Goal: Information Seeking & Learning: Learn about a topic

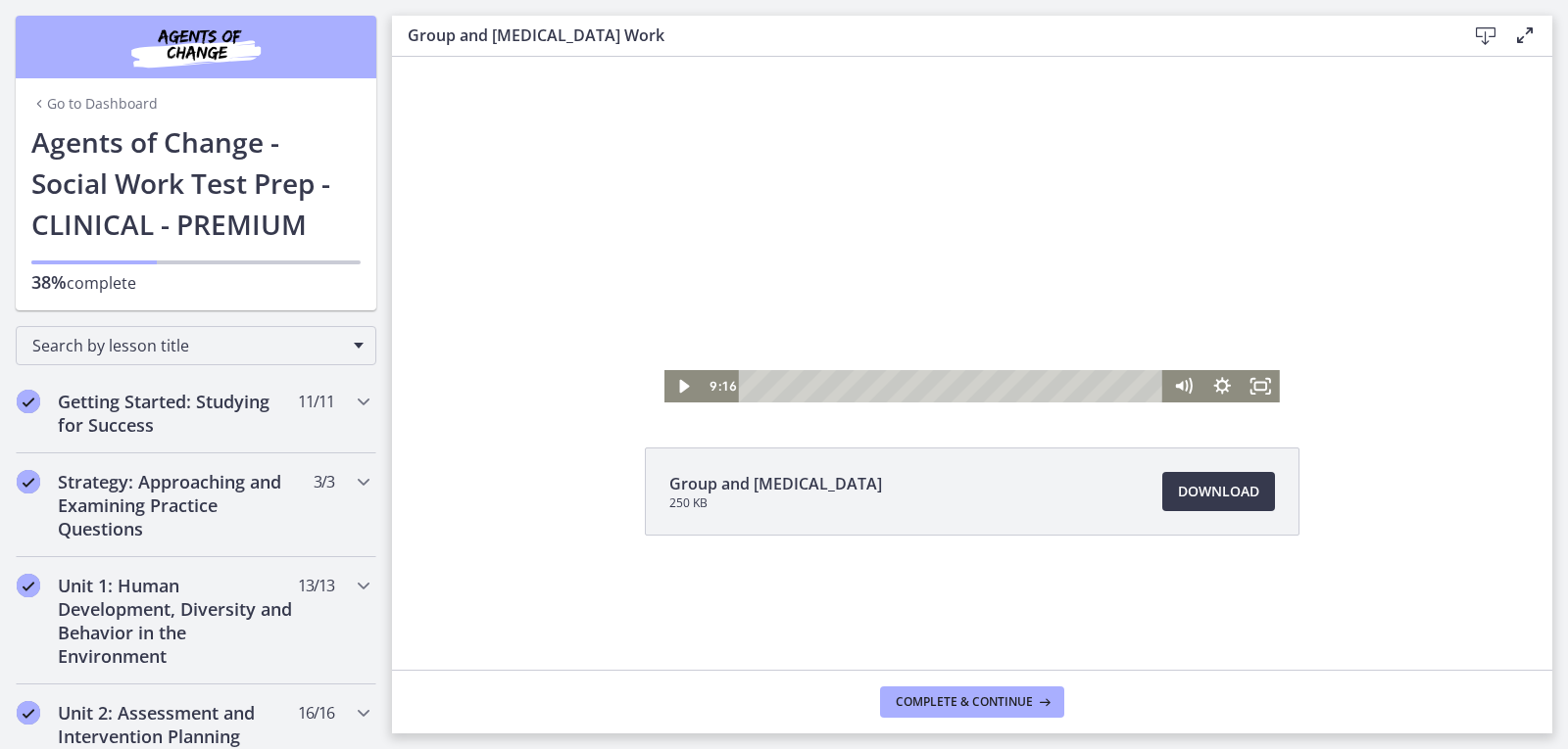
scroll to position [688, 0]
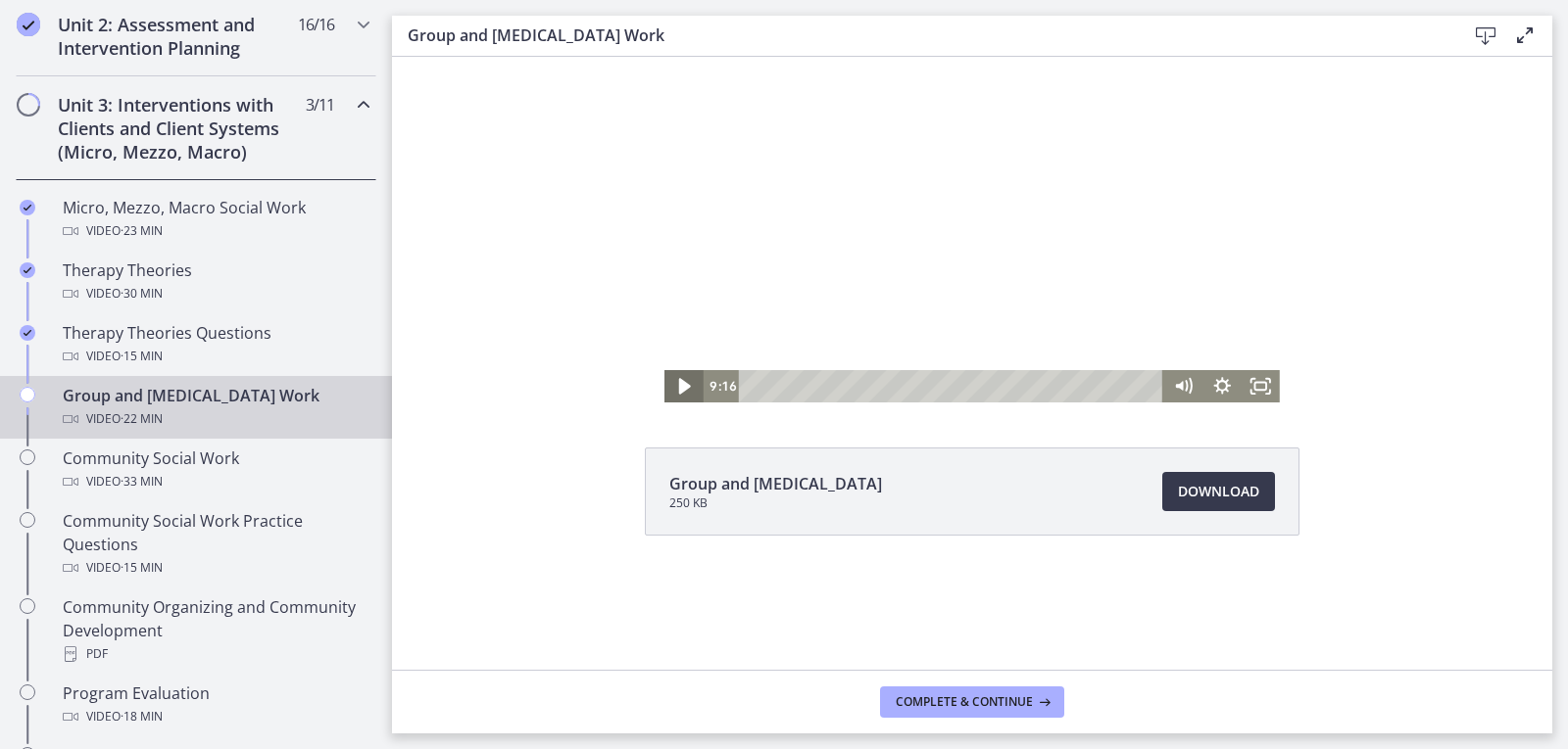
click at [687, 381] on icon "Play Video" at bounding box center [686, 387] width 46 height 40
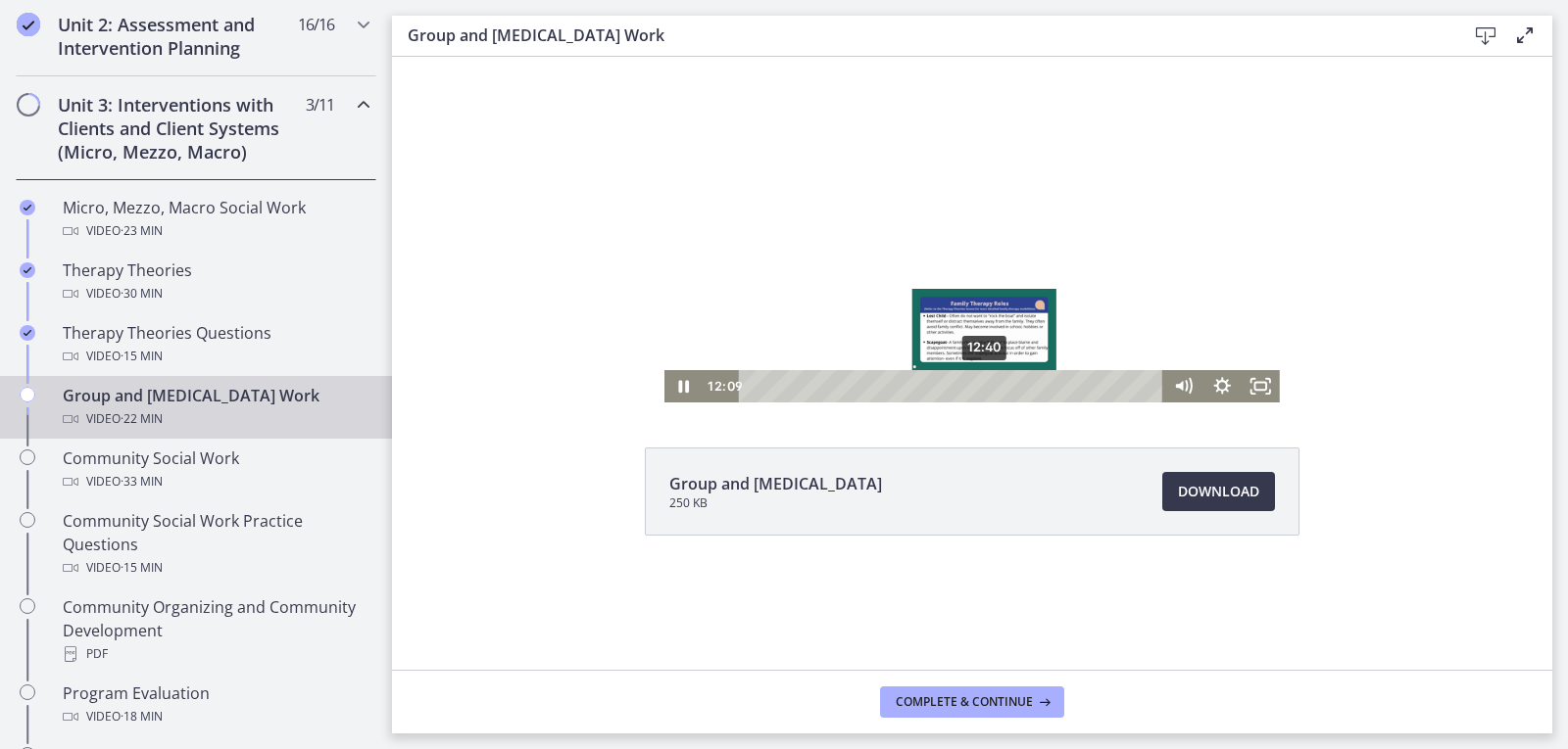
click at [985, 382] on div "12:40" at bounding box center [954, 386] width 402 height 33
click at [999, 383] on div "13:24" at bounding box center [954, 386] width 402 height 33
click at [1014, 384] on div "14:12" at bounding box center [954, 386] width 402 height 33
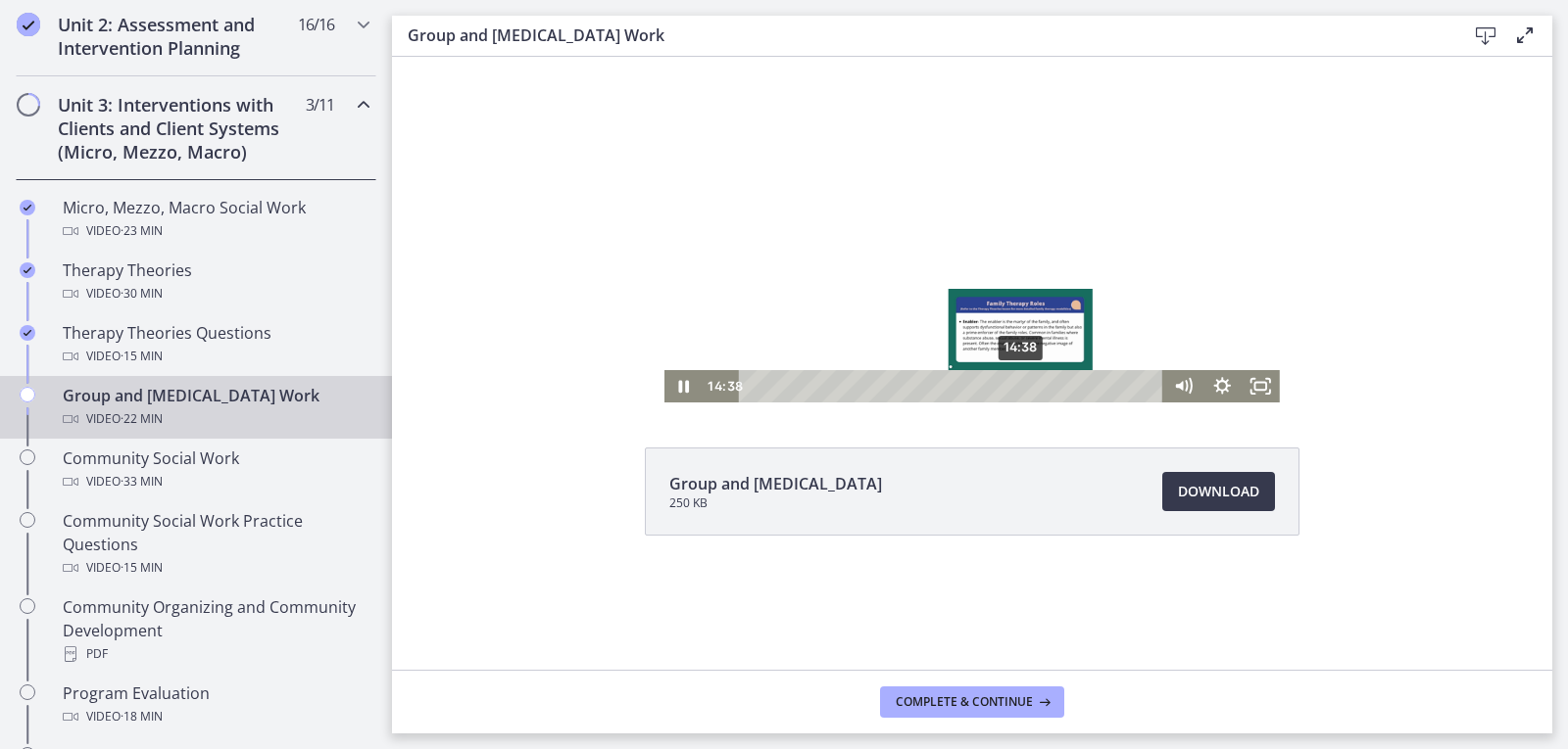
click at [1022, 386] on div "14:38" at bounding box center [954, 386] width 402 height 33
click at [1031, 383] on div "15:07" at bounding box center [954, 386] width 402 height 33
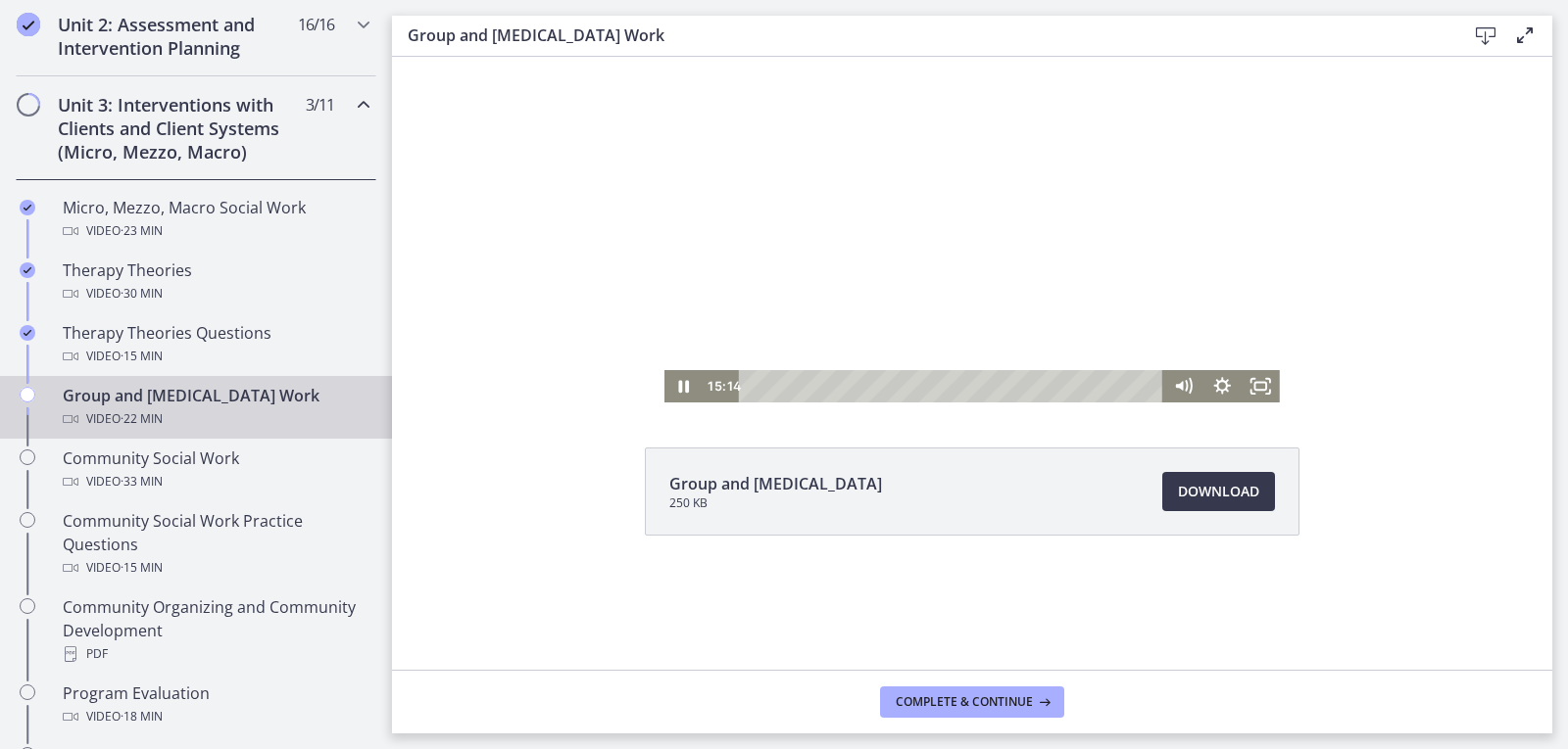
click at [817, 347] on div at bounding box center [973, 229] width 615 height 346
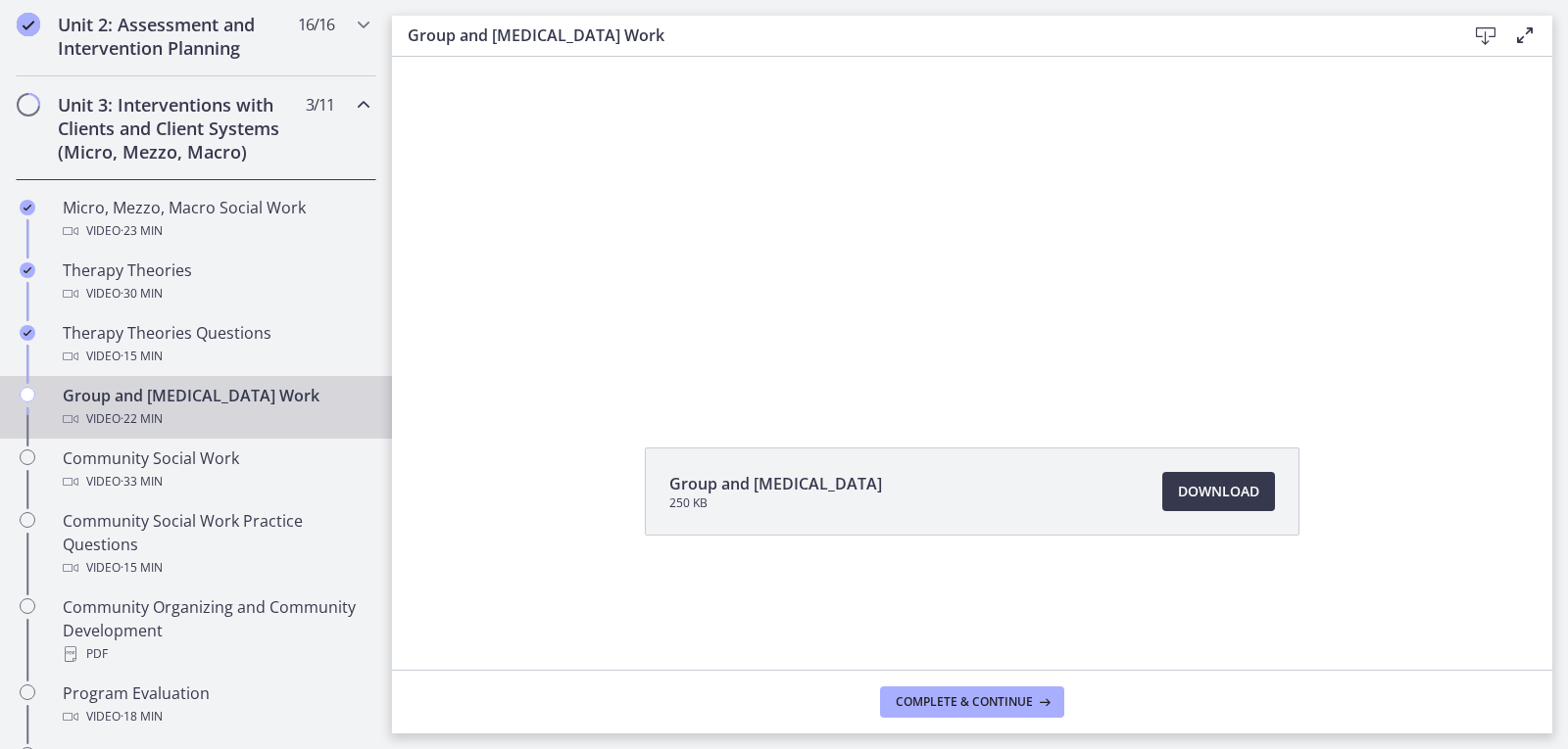
click at [817, 347] on div at bounding box center [973, 229] width 615 height 346
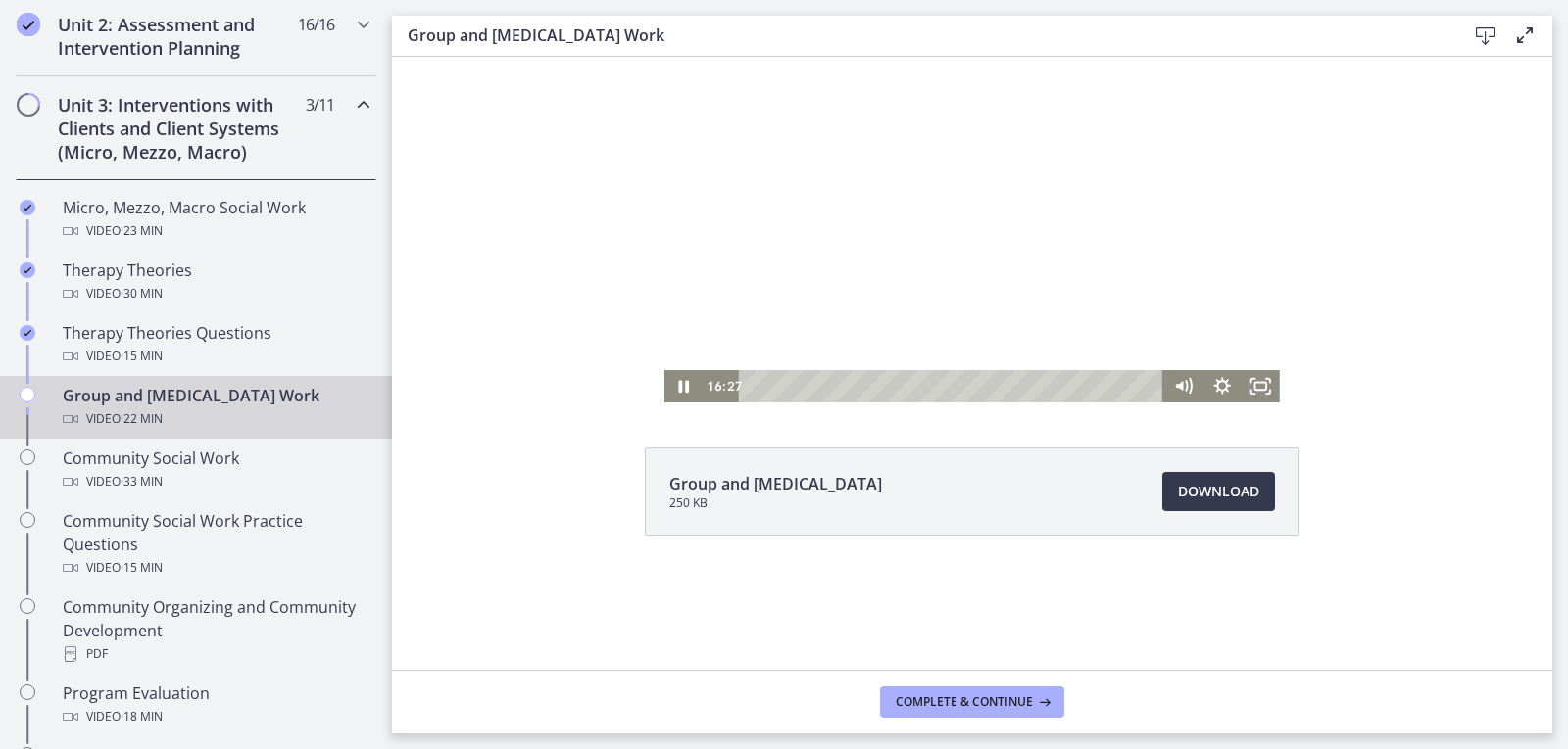
click at [977, 192] on div at bounding box center [973, 229] width 615 height 346
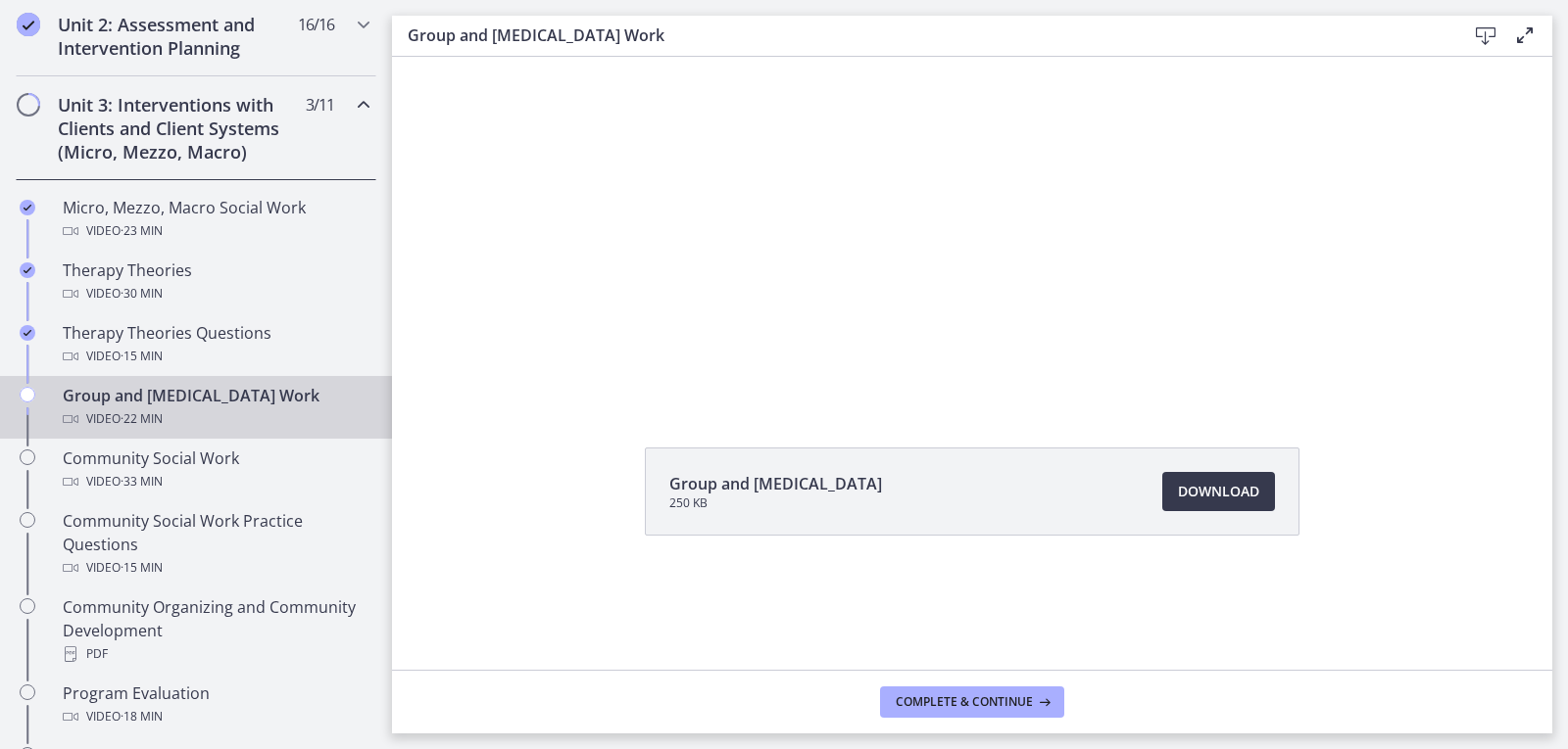
click at [977, 192] on div at bounding box center [973, 229] width 615 height 346
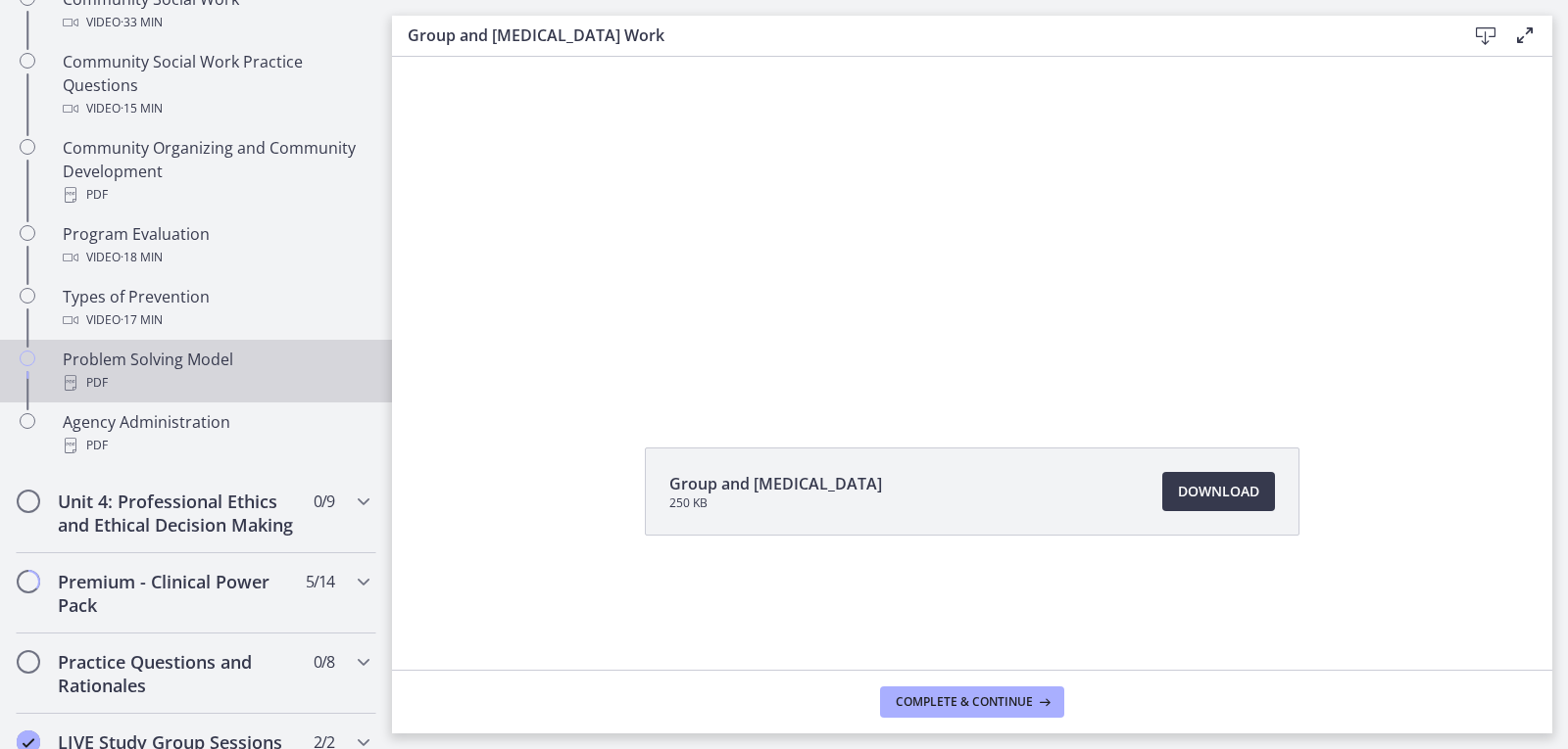
scroll to position [1179, 0]
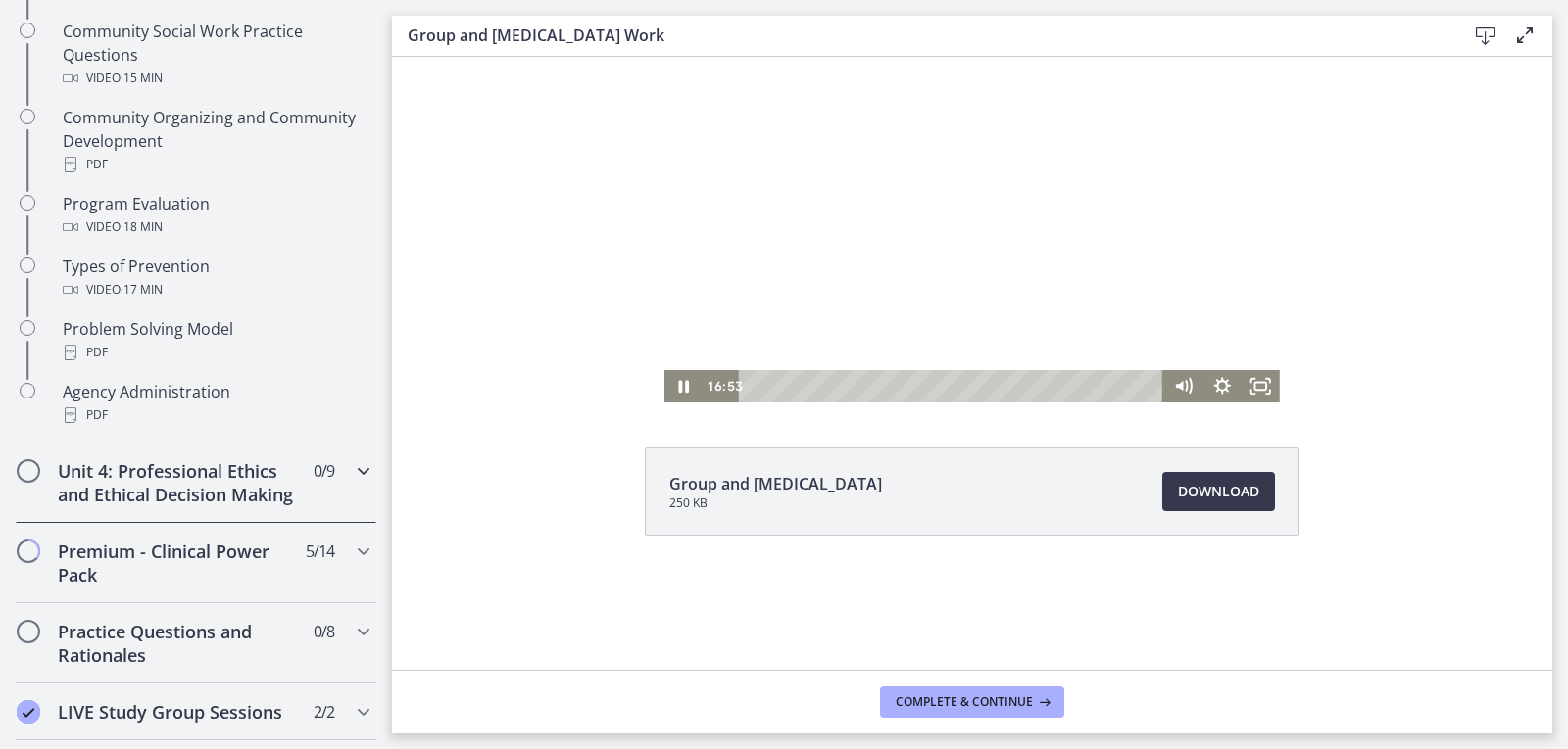
click at [335, 467] on div "Unit 4: Professional Ethics and Ethical Decision Making 0 / 9 Completed" at bounding box center [196, 482] width 360 height 80
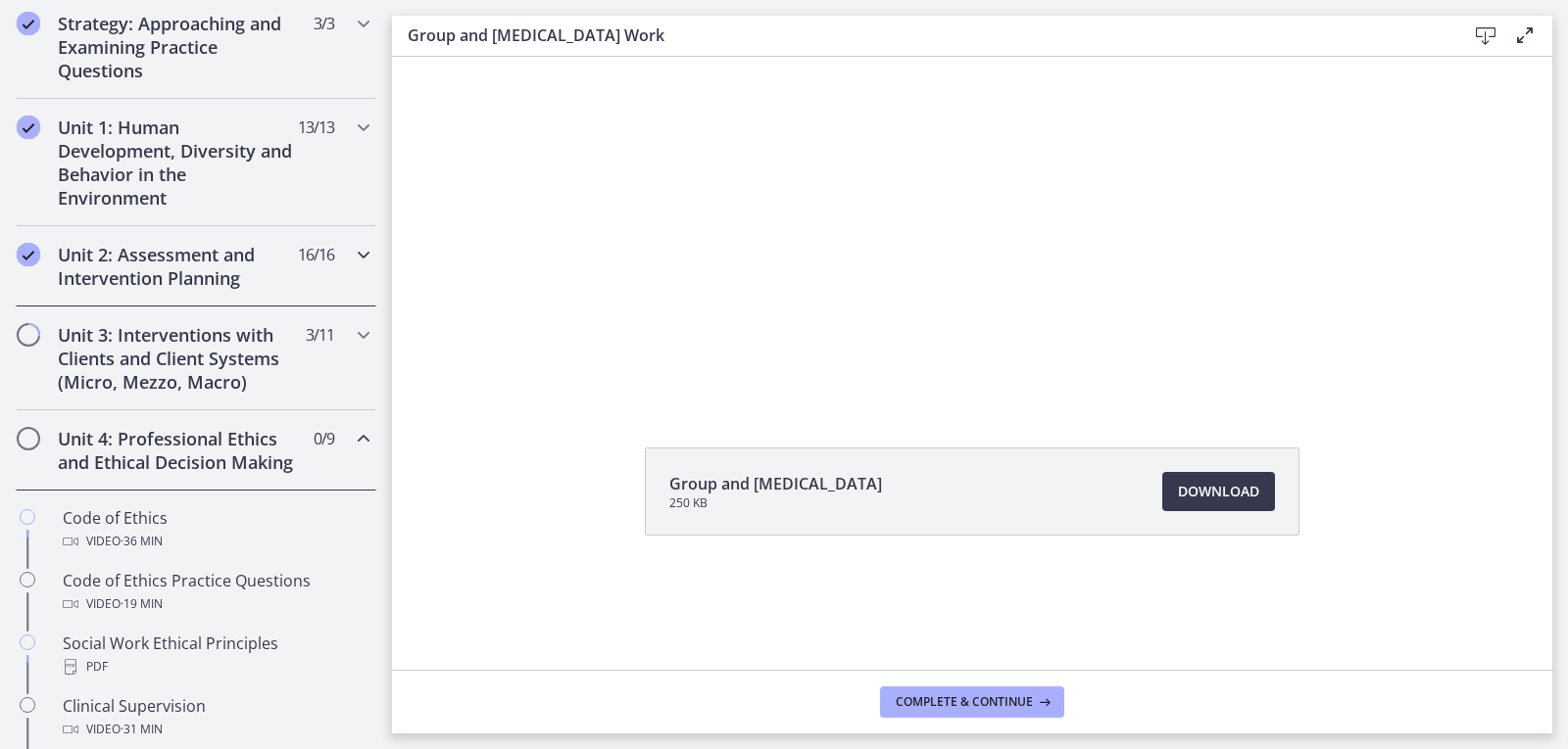
scroll to position [493, 0]
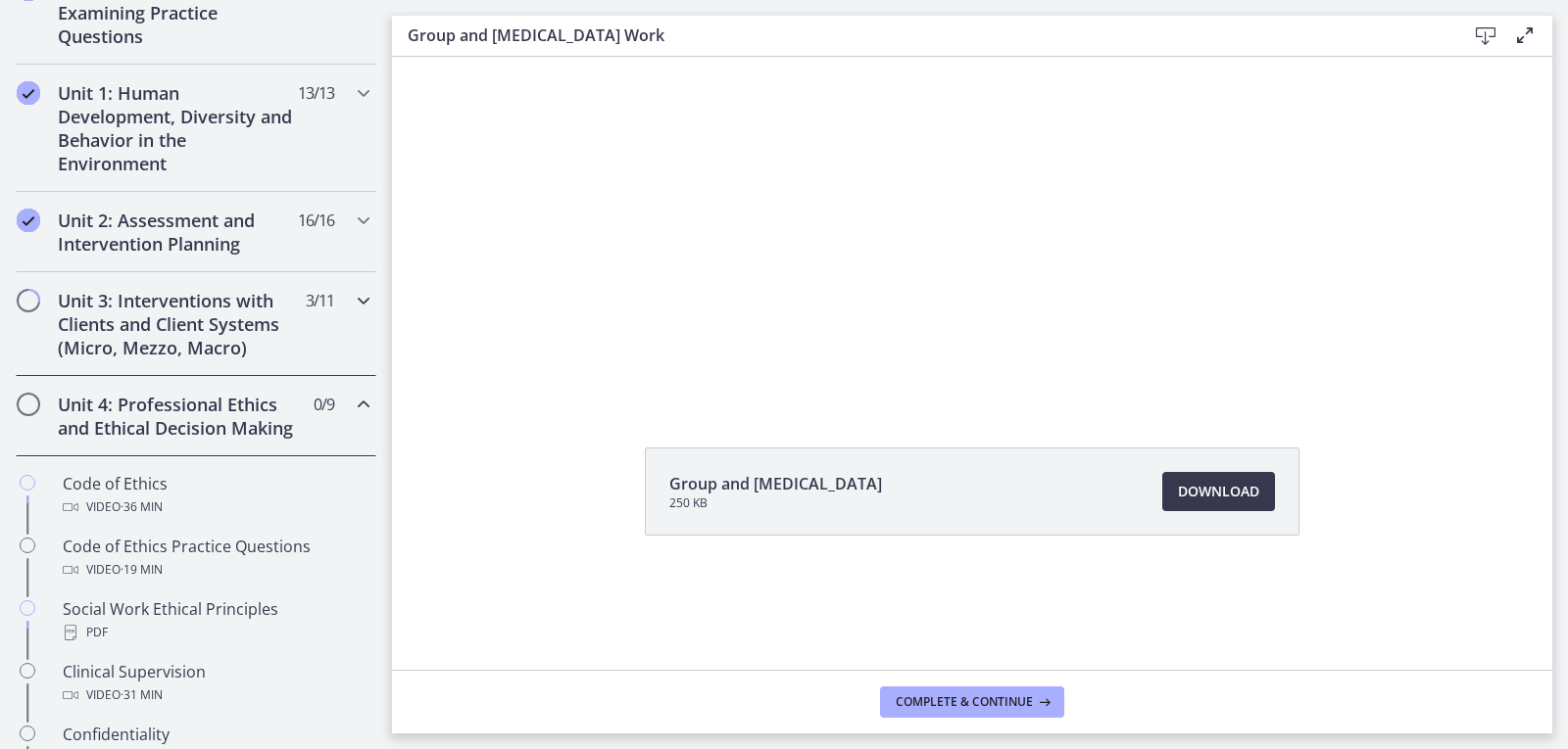
click at [352, 297] on icon "Chapters" at bounding box center [364, 301] width 24 height 24
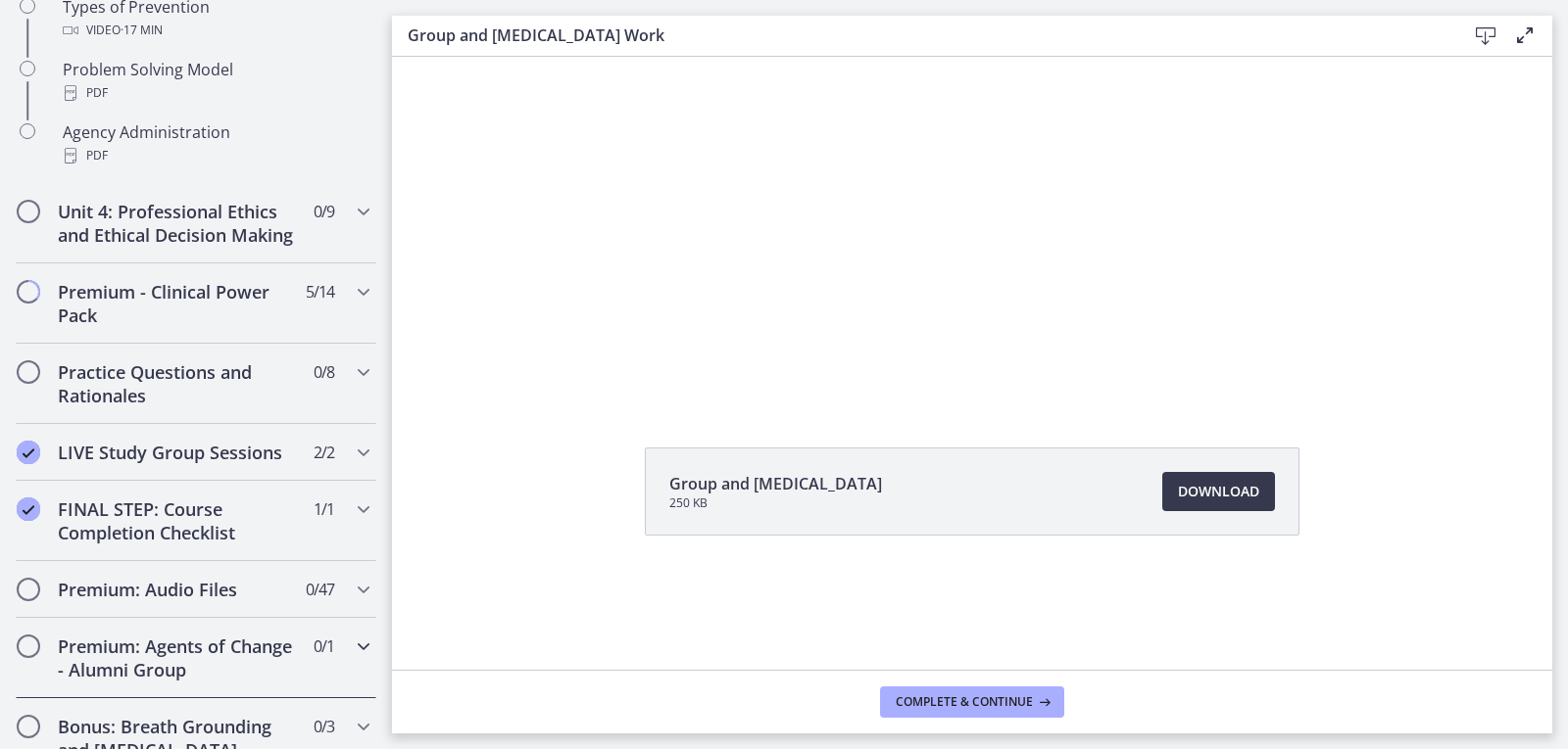
scroll to position [1472, 0]
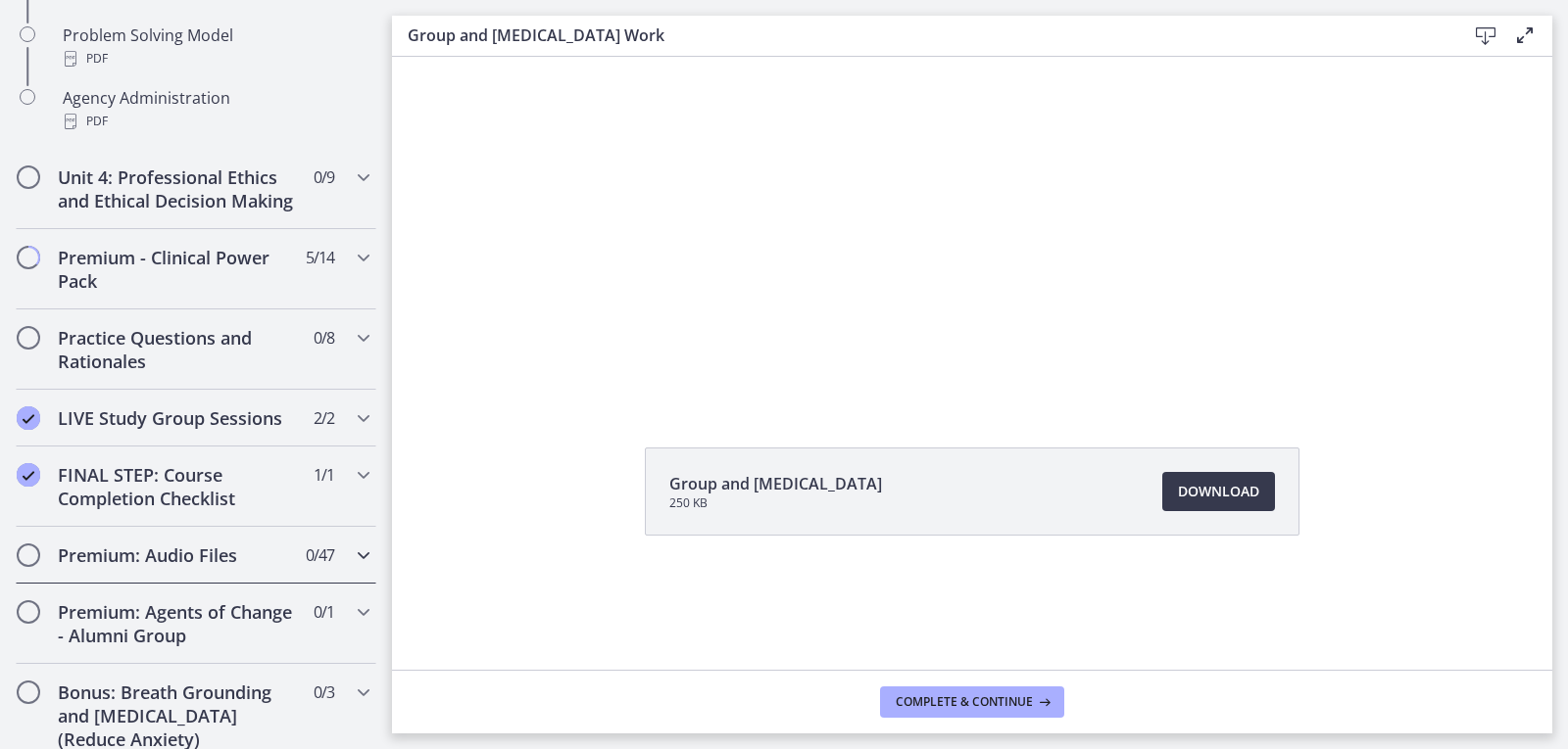
click at [352, 567] on icon "Chapters" at bounding box center [364, 556] width 24 height 24
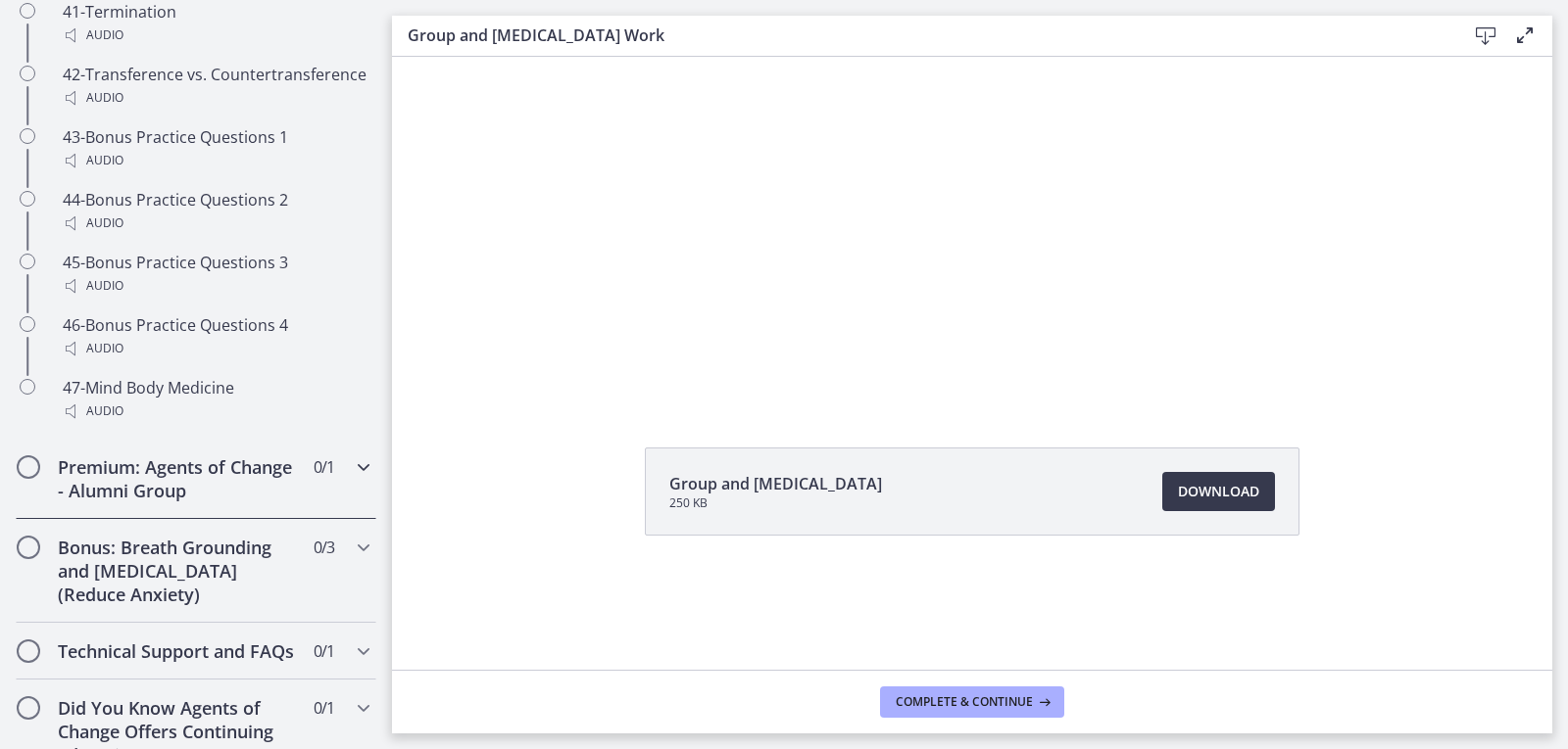
scroll to position [4003, 0]
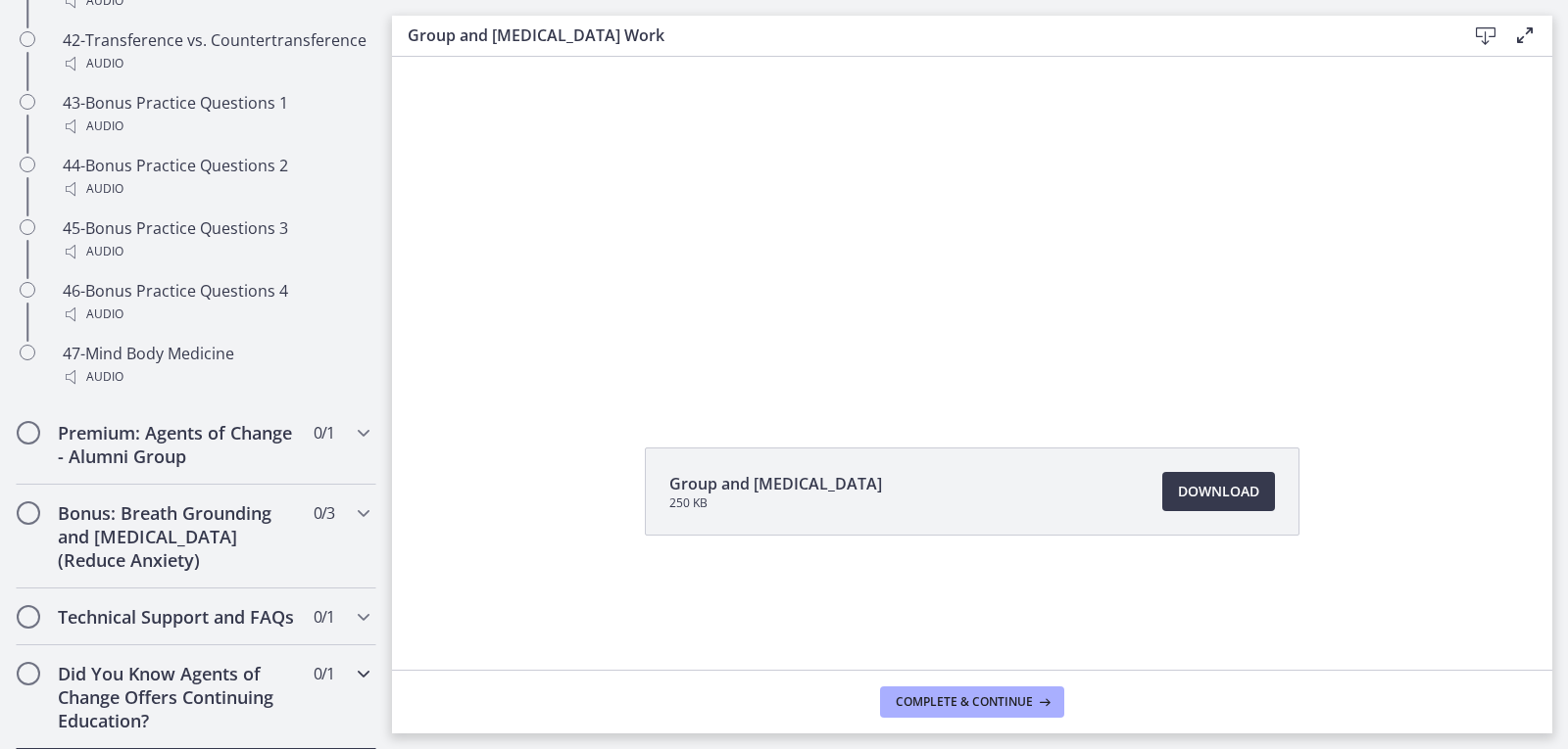
click at [352, 669] on icon "Chapters" at bounding box center [364, 675] width 24 height 24
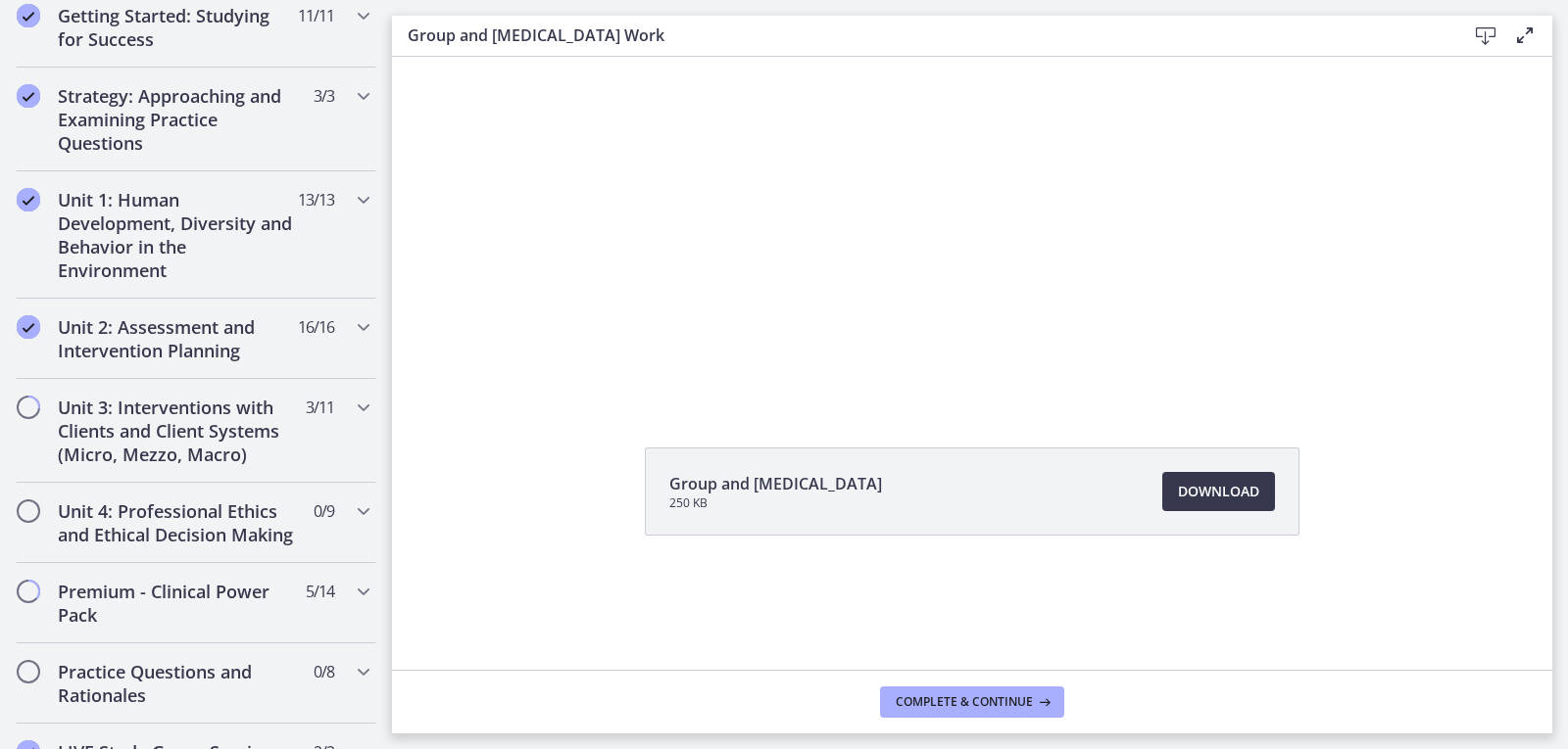
scroll to position [0, 0]
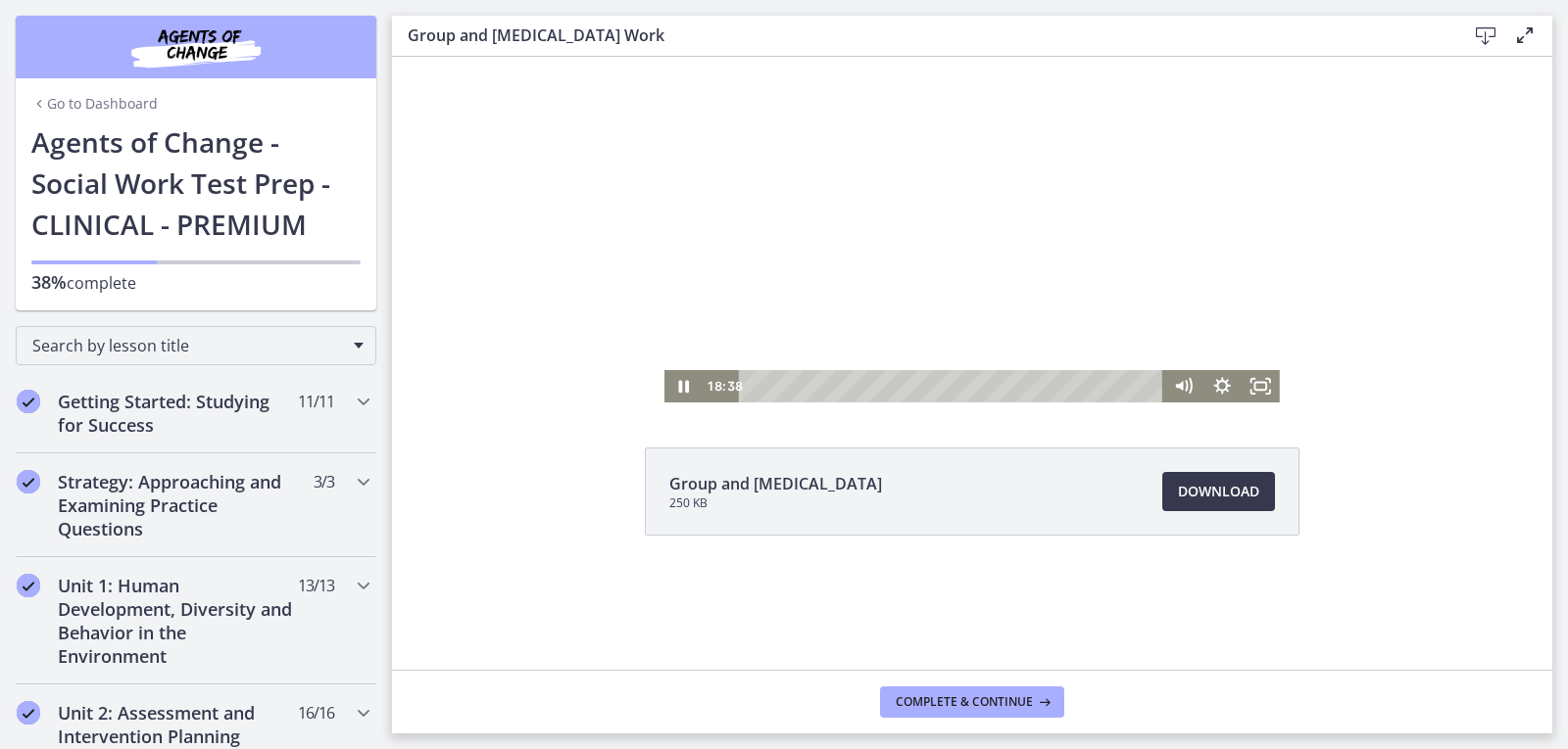
click at [865, 150] on div at bounding box center [973, 229] width 615 height 346
click at [1043, 225] on div at bounding box center [973, 229] width 615 height 346
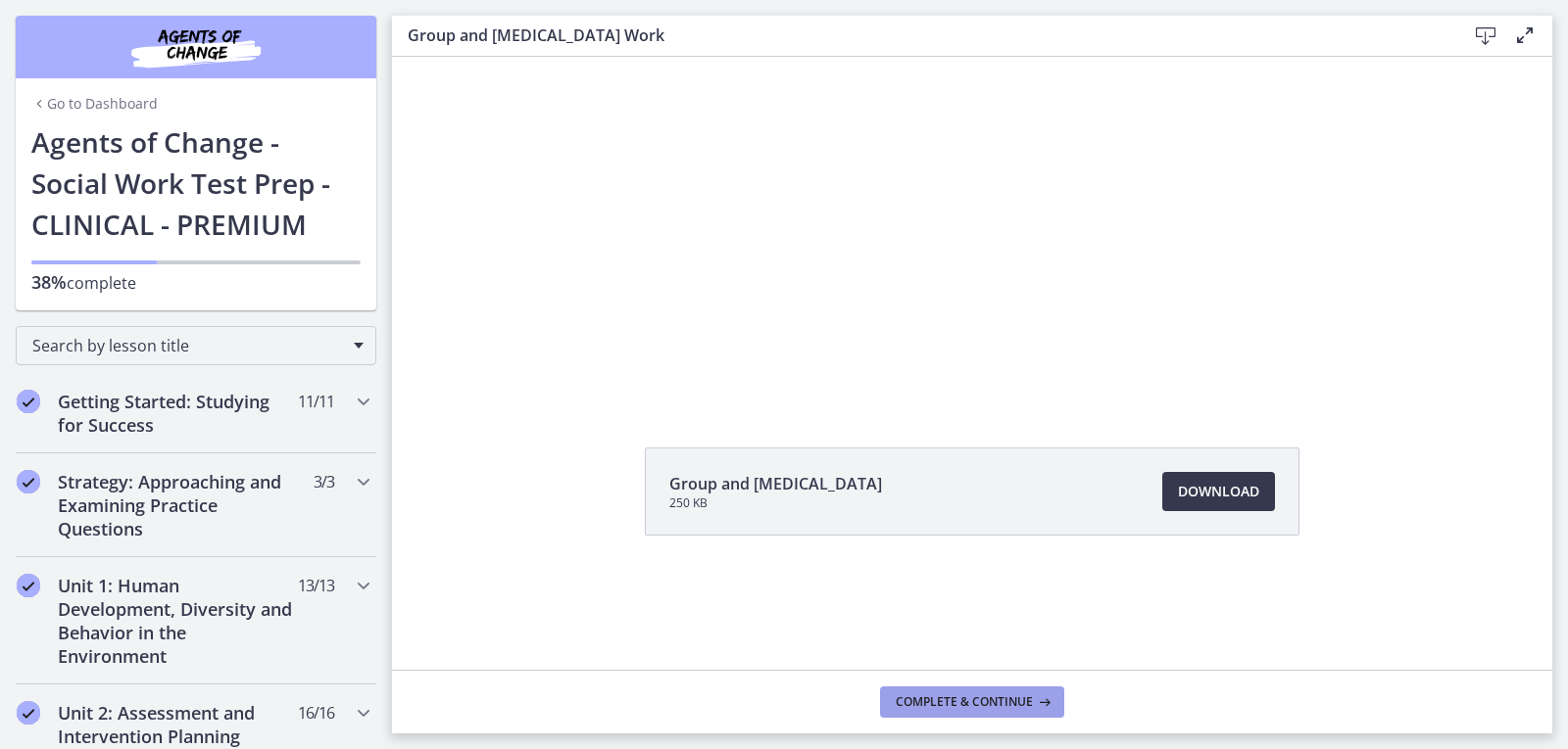
click at [990, 704] on span "Complete & continue" at bounding box center [965, 702] width 137 height 16
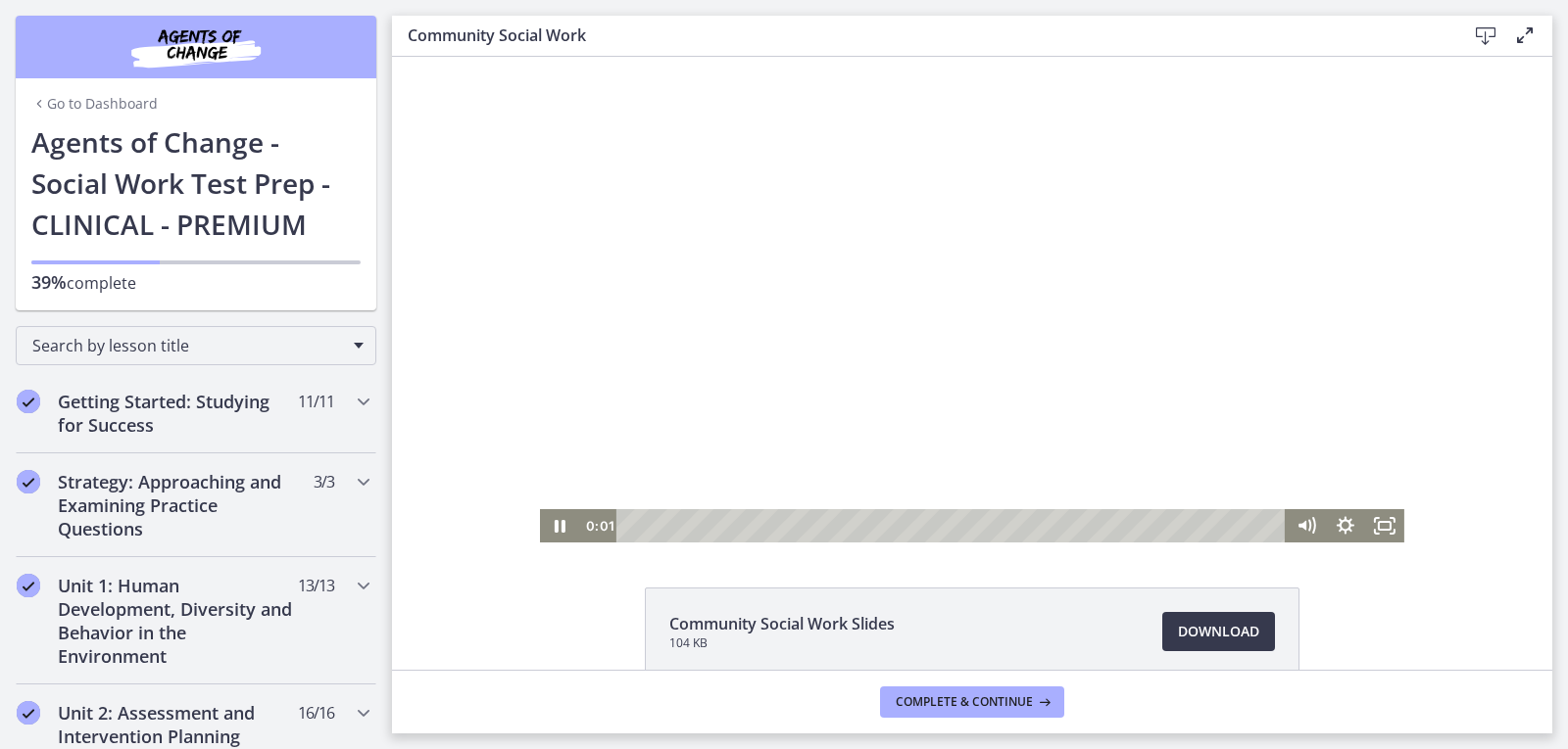
click at [985, 436] on div at bounding box center [972, 300] width 864 height 486
click at [993, 437] on div at bounding box center [972, 300] width 864 height 486
click at [1298, 529] on icon "Mute" at bounding box center [1302, 526] width 8 height 10
click at [1296, 529] on icon "Unmute" at bounding box center [1307, 527] width 40 height 34
drag, startPoint x: 1297, startPoint y: 521, endPoint x: 1290, endPoint y: 468, distance: 53.5
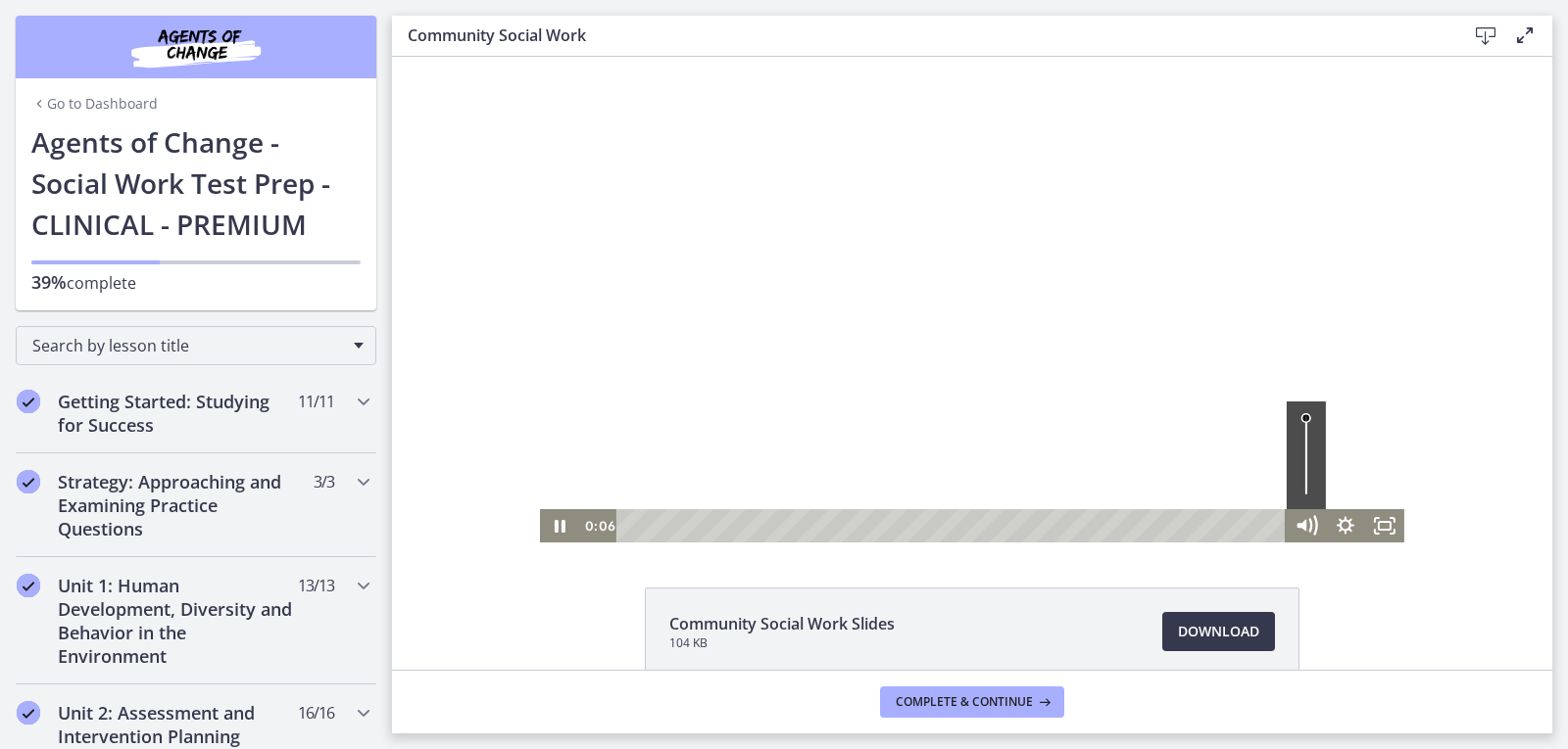
click at [1290, 510] on div at bounding box center [1346, 527] width 118 height 34
drag, startPoint x: 1297, startPoint y: 430, endPoint x: 1304, endPoint y: 465, distance: 35.7
click at [1304, 465] on div "Volume" at bounding box center [1305, 465] width 15 height 15
click at [1445, 242] on div "Click for sound @keyframes VOLUME_SMALL_WAVE_FLASH { 0% { opacity: 0; } 33% { o…" at bounding box center [972, 300] width 1160 height 486
click at [1385, 204] on div at bounding box center [972, 300] width 864 height 486
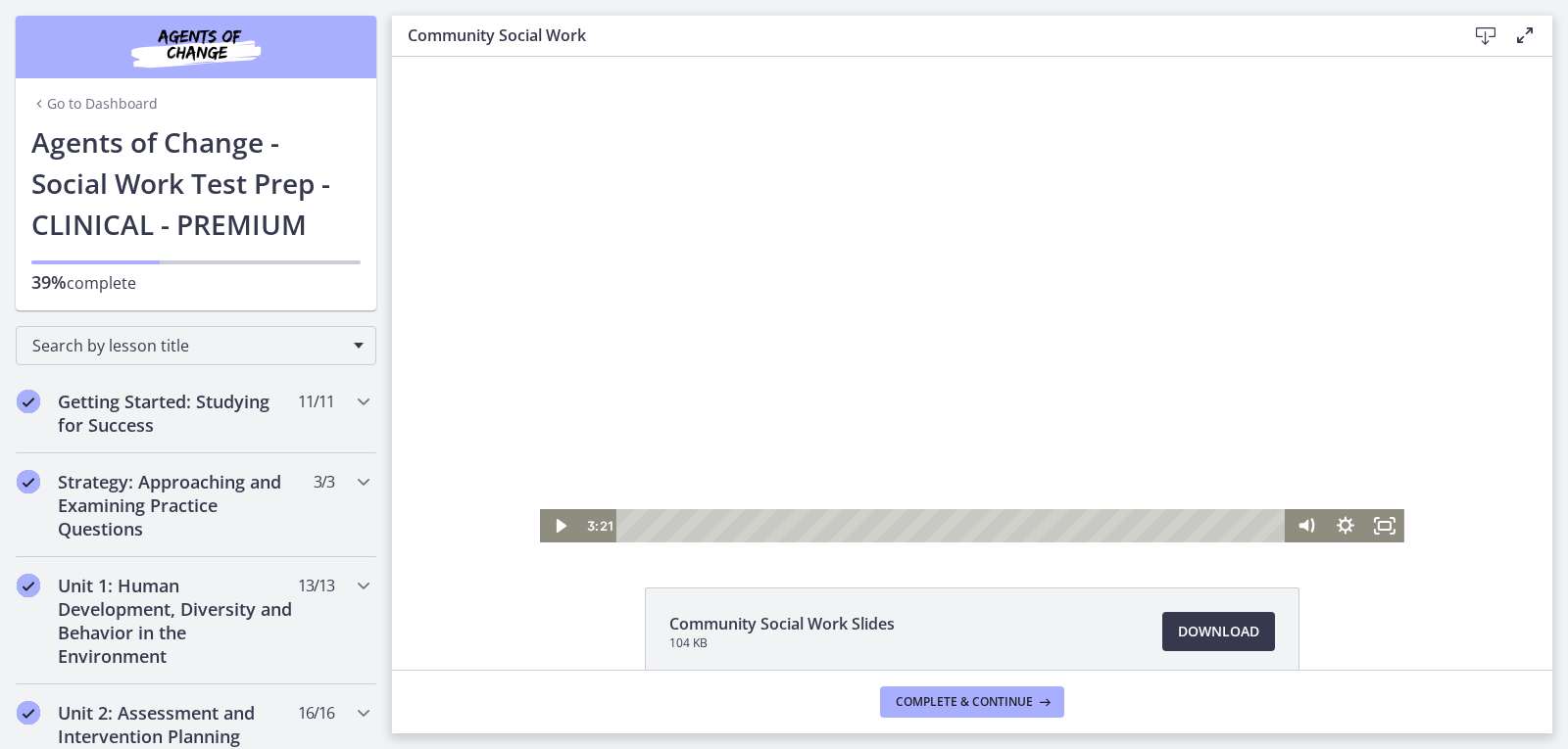
click at [1333, 223] on div at bounding box center [972, 300] width 864 height 486
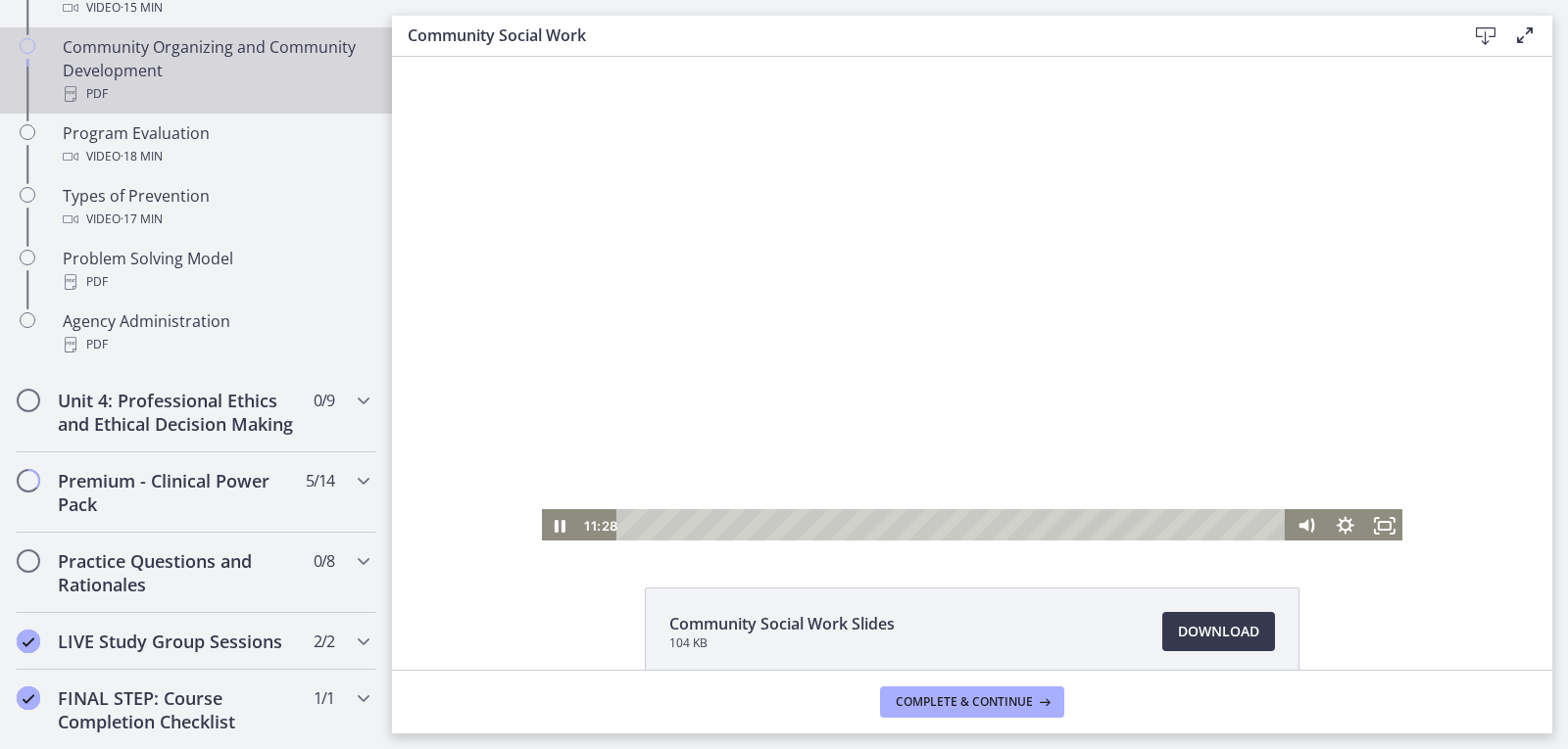
scroll to position [1274, 0]
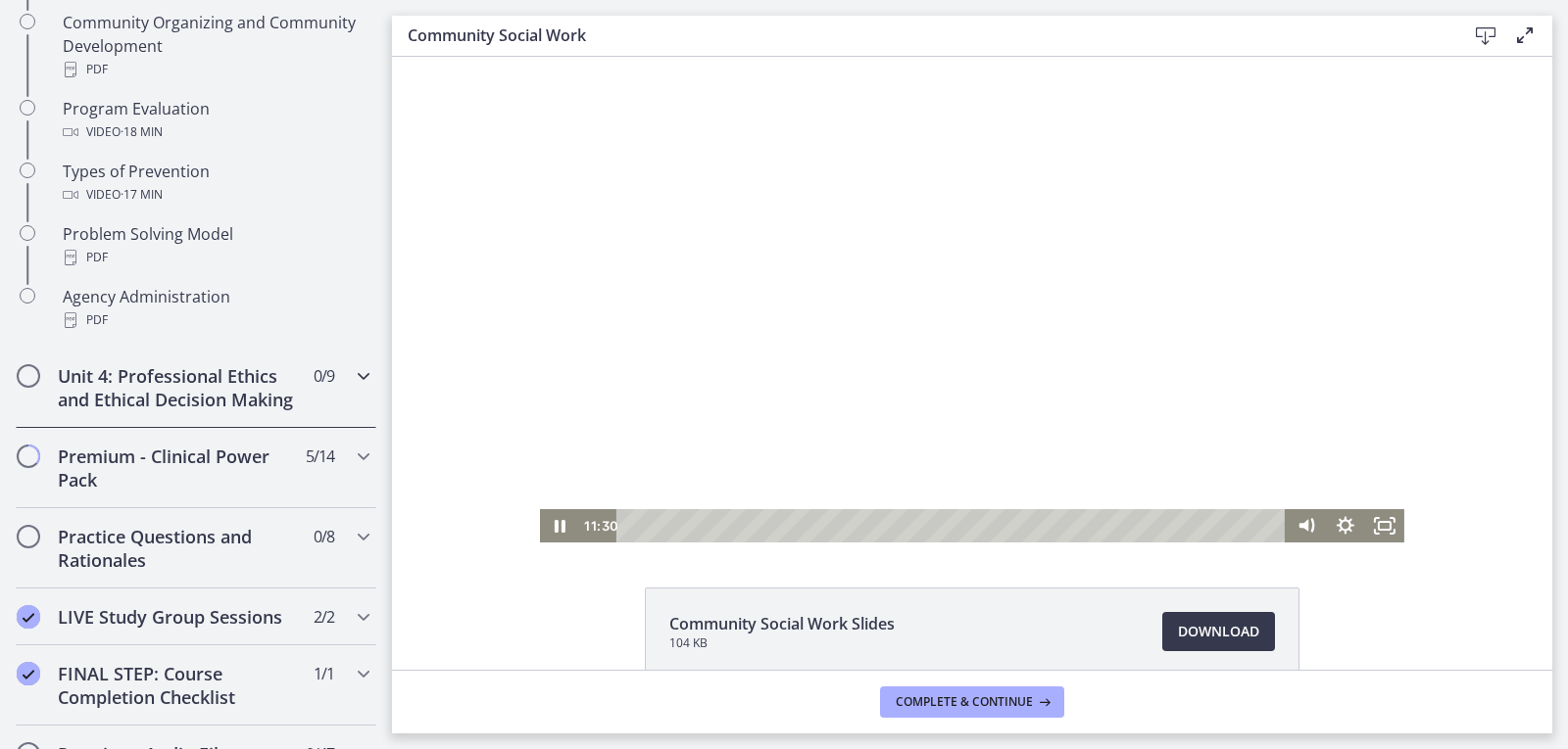
click at [314, 372] on span "0 / 9 Completed" at bounding box center [324, 376] width 21 height 24
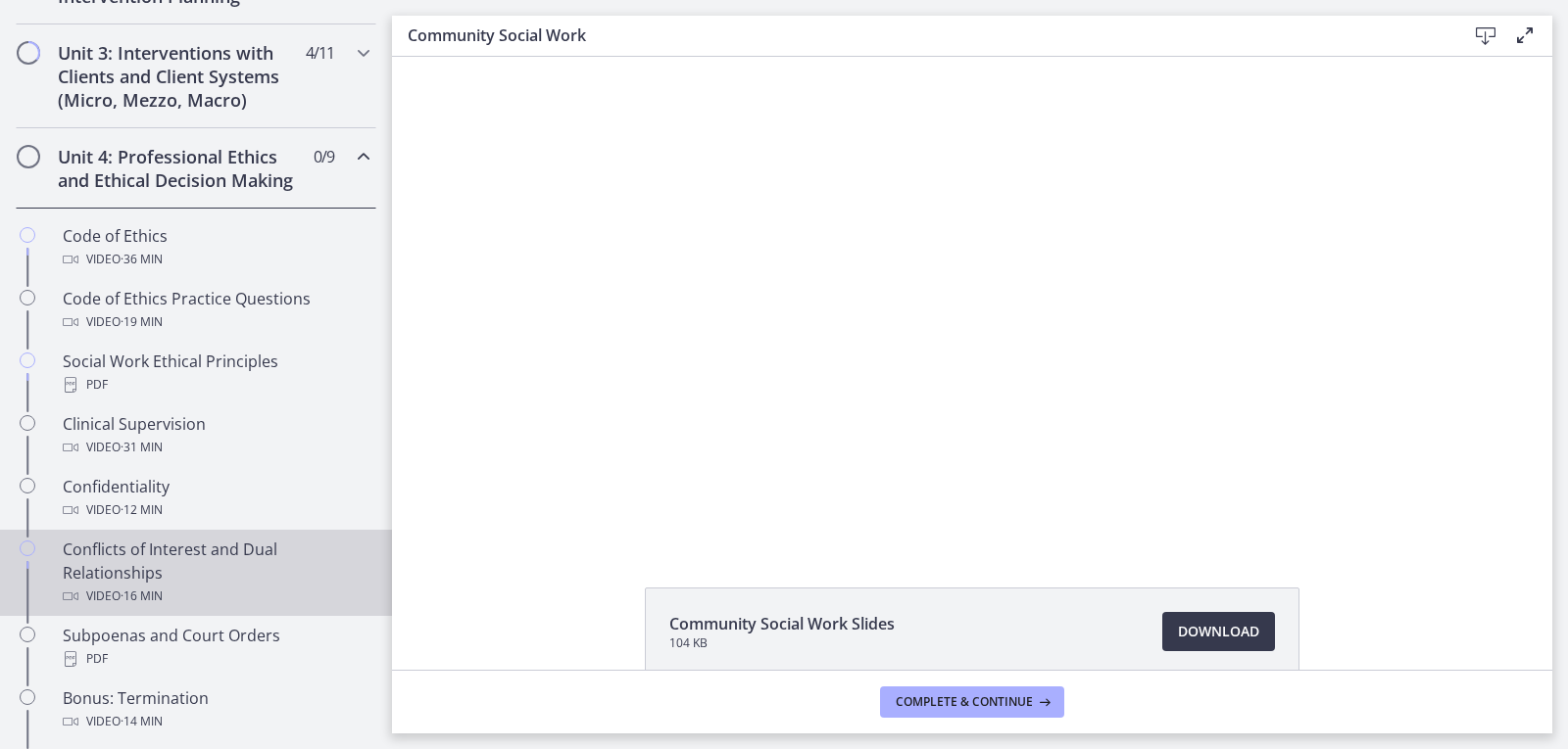
scroll to position [686, 0]
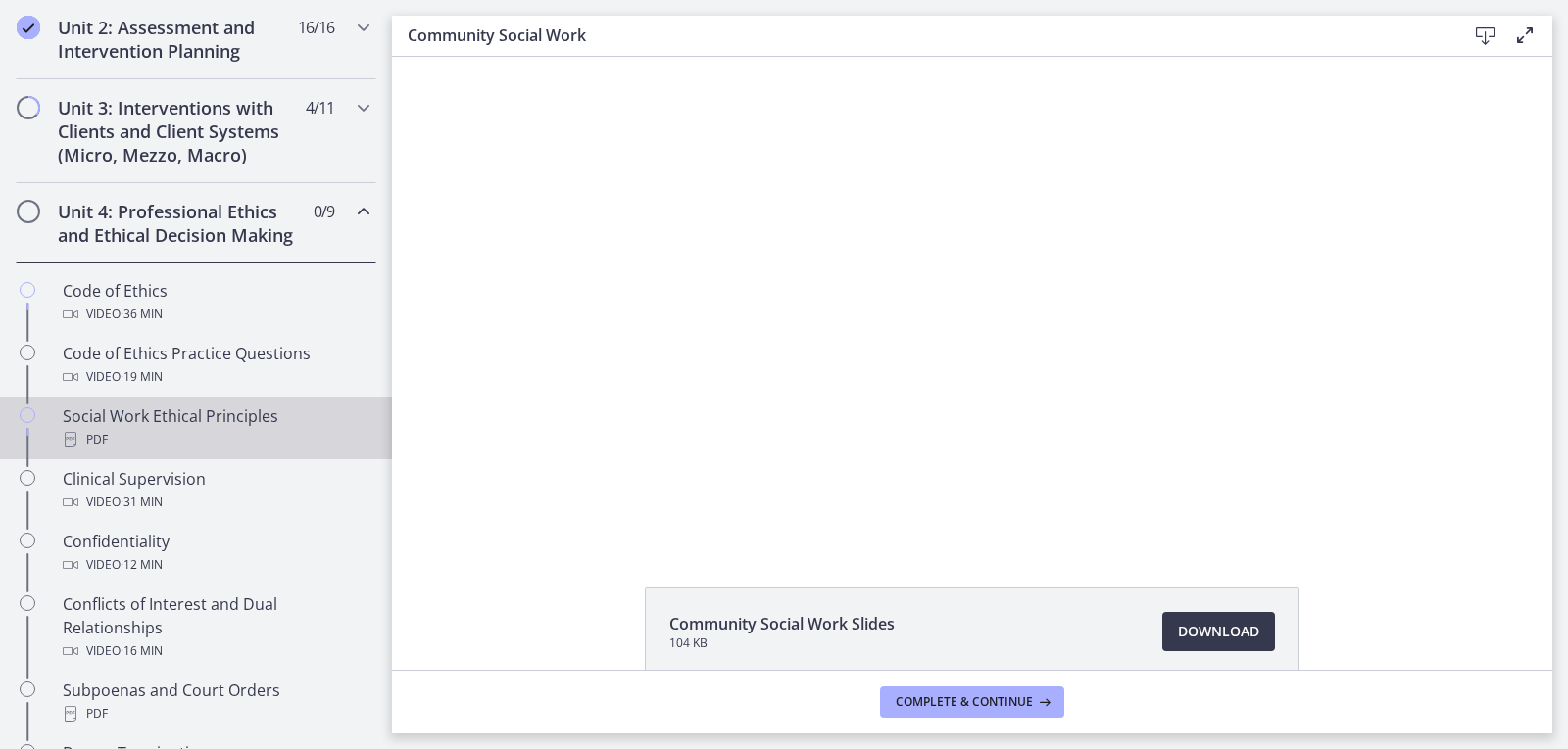
click at [184, 443] on div "Social Work Ethical Principles PDF" at bounding box center [215, 428] width 306 height 47
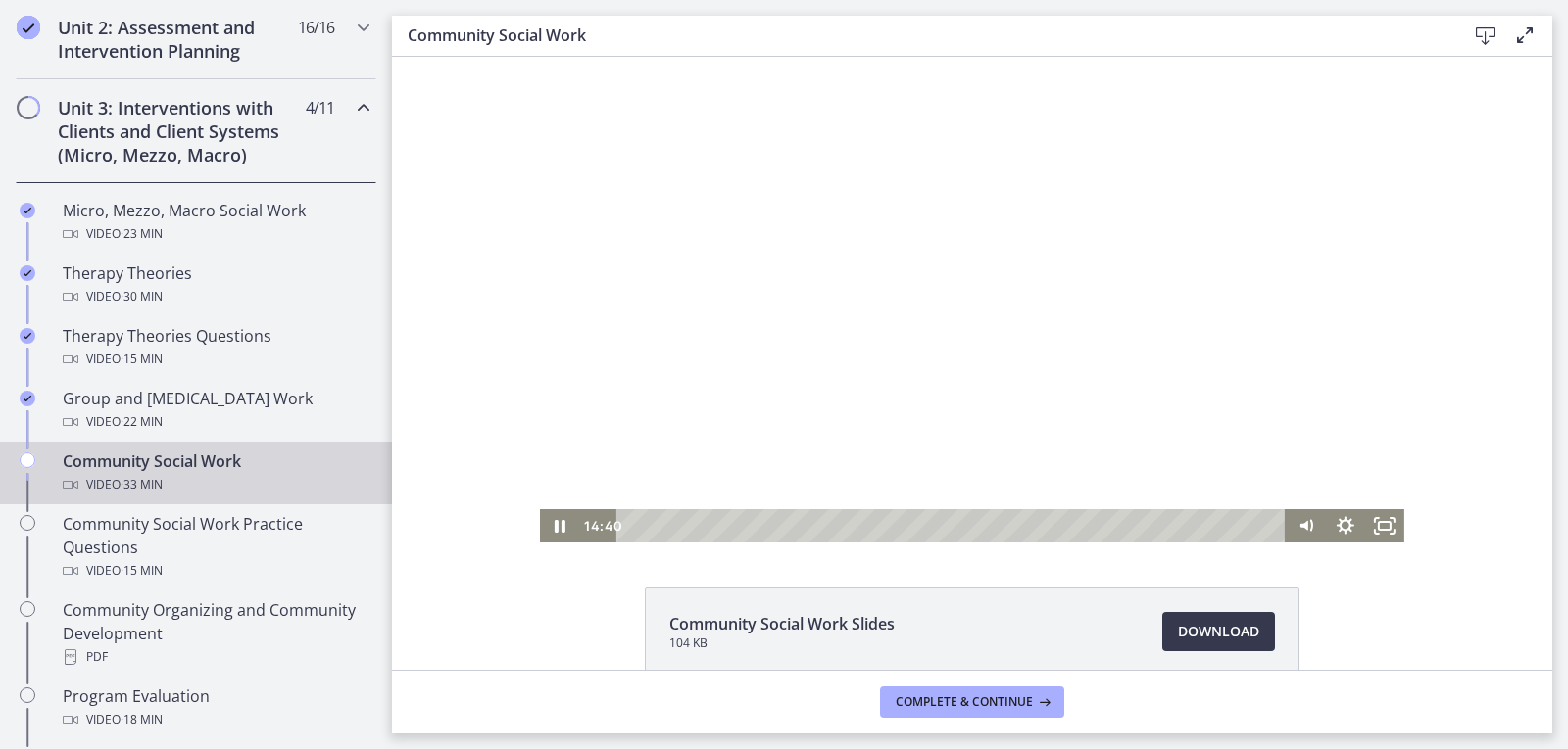
click at [771, 316] on div at bounding box center [972, 300] width 864 height 486
click at [1111, 314] on div at bounding box center [972, 300] width 864 height 486
click at [1075, 394] on div at bounding box center [972, 300] width 864 height 486
click at [1053, 406] on div at bounding box center [972, 300] width 864 height 486
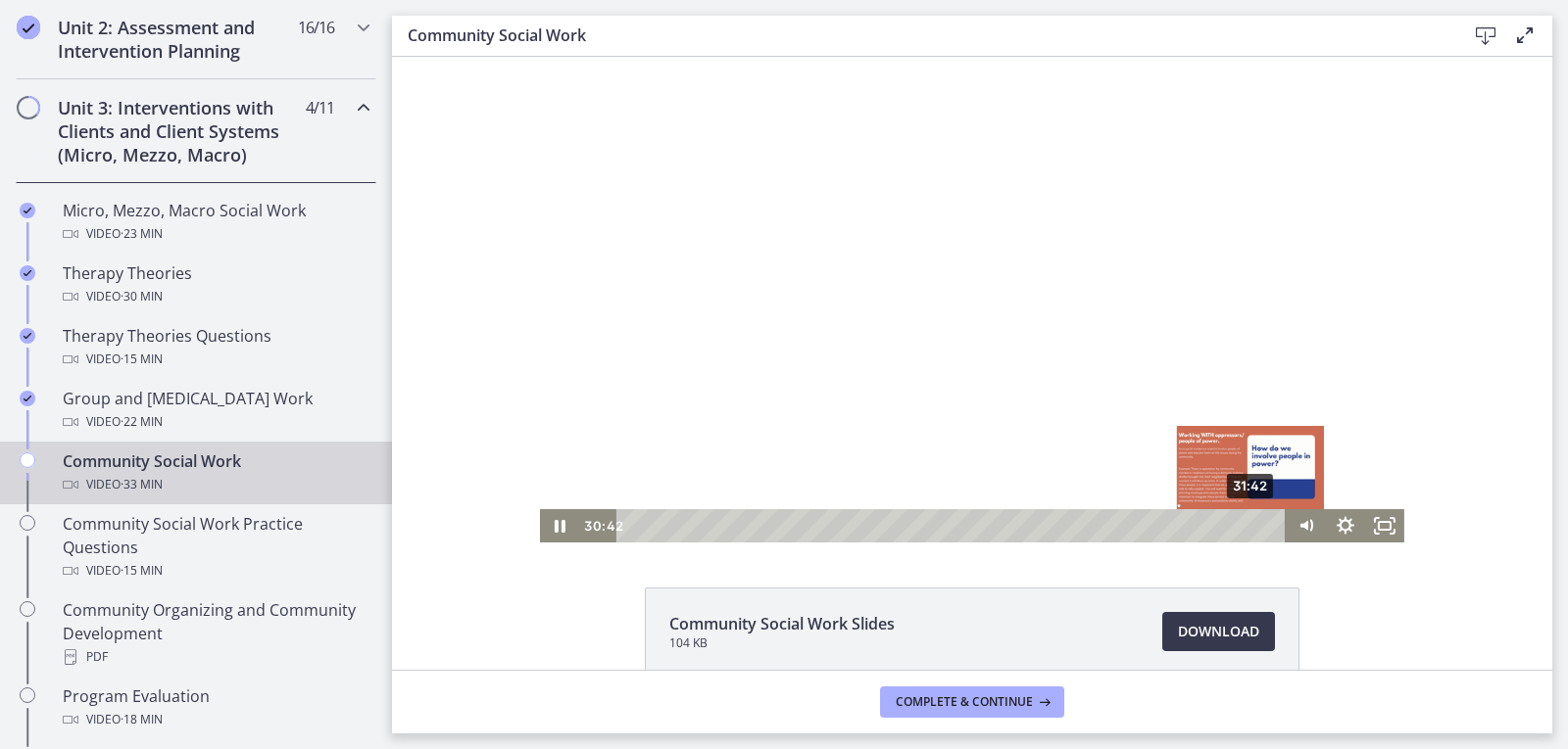
click at [1244, 520] on div "31:42" at bounding box center [954, 527] width 646 height 34
click at [1257, 520] on div "32:21" at bounding box center [954, 527] width 646 height 34
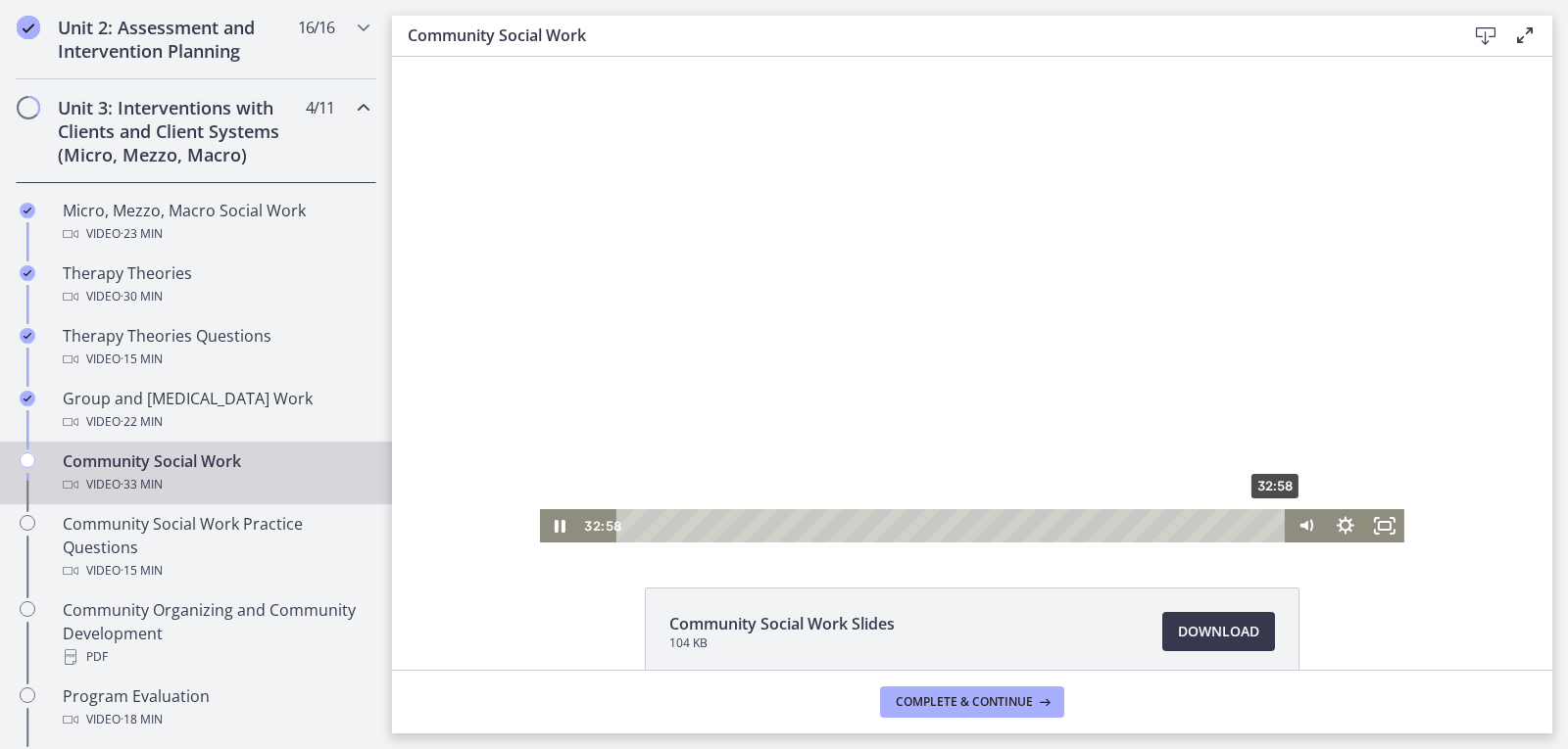
click at [1270, 522] on div "32:58" at bounding box center [954, 527] width 646 height 34
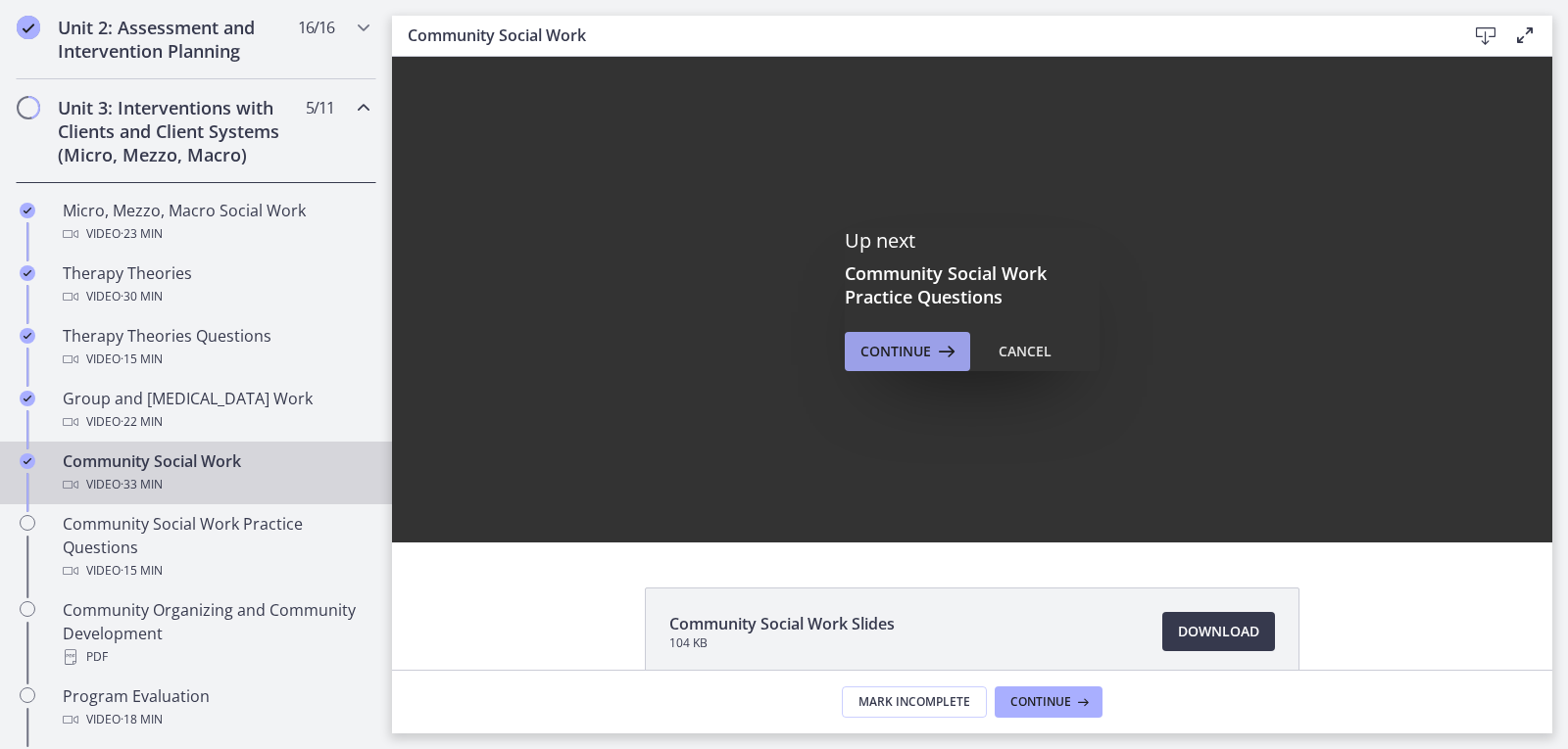
click at [931, 357] on icon at bounding box center [945, 352] width 28 height 24
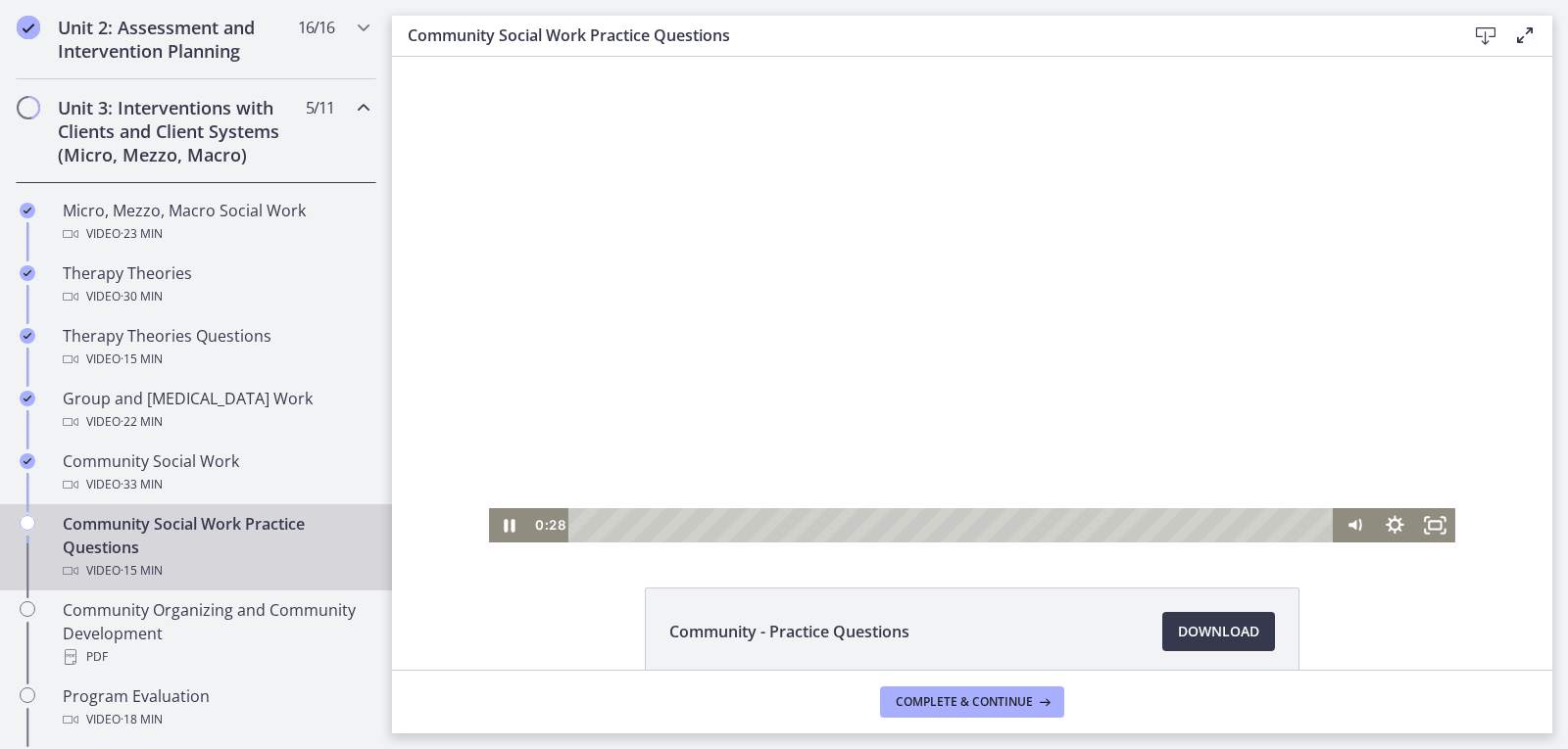
drag, startPoint x: 928, startPoint y: 350, endPoint x: 916, endPoint y: 353, distance: 12.4
click at [931, 350] on div at bounding box center [973, 300] width 967 height 486
click at [988, 261] on div at bounding box center [973, 300] width 967 height 486
click at [584, 526] on div "Playbar" at bounding box center [955, 526] width 742 height 35
